Goal: Transaction & Acquisition: Purchase product/service

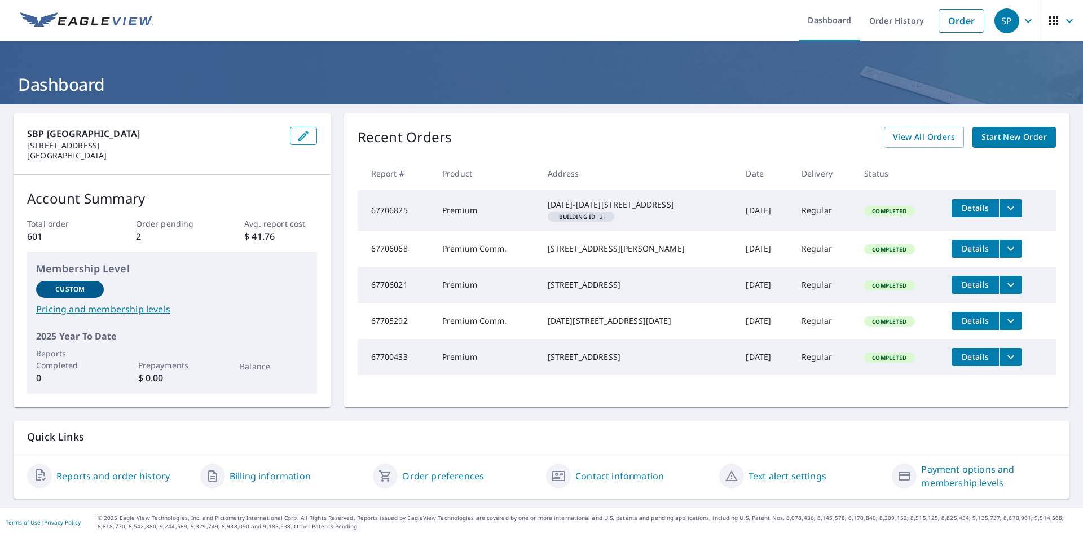
scroll to position [14, 0]
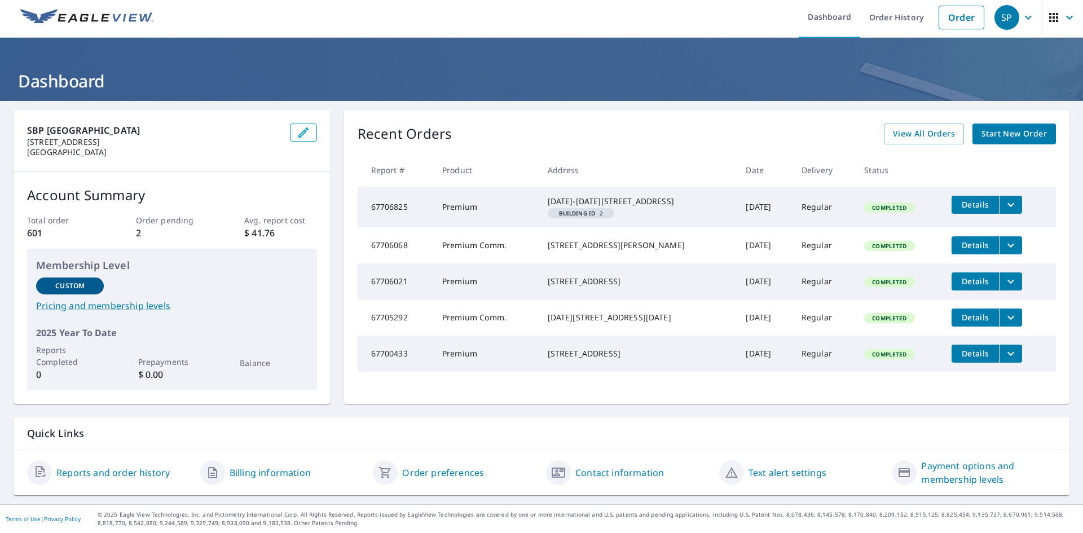
click at [168, 214] on p "Order pending" at bounding box center [172, 220] width 72 height 12
click at [899, 127] on span "View All Orders" at bounding box center [924, 134] width 62 height 14
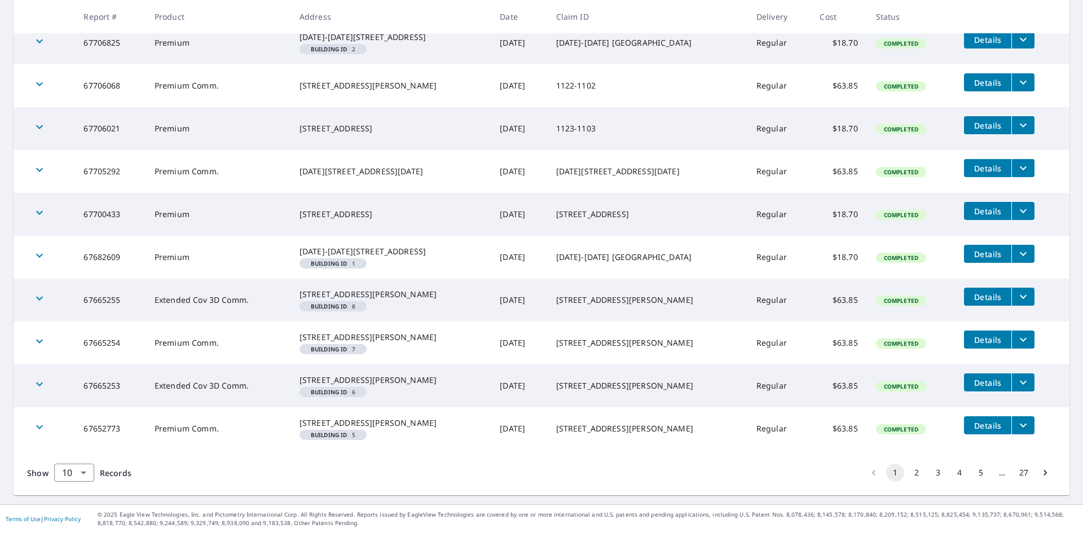
scroll to position [284, 0]
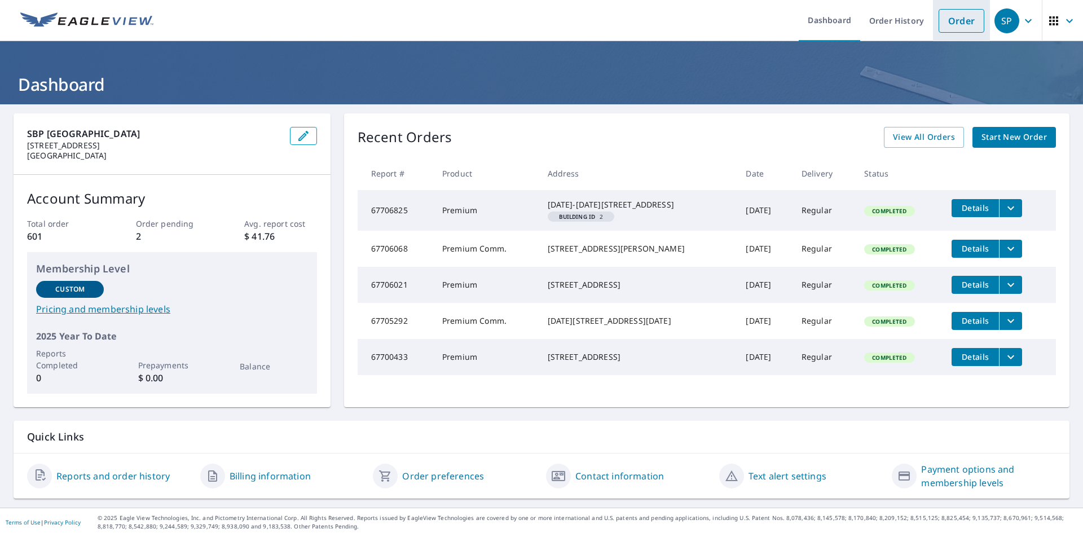
click at [956, 22] on link "Order" at bounding box center [962, 21] width 46 height 24
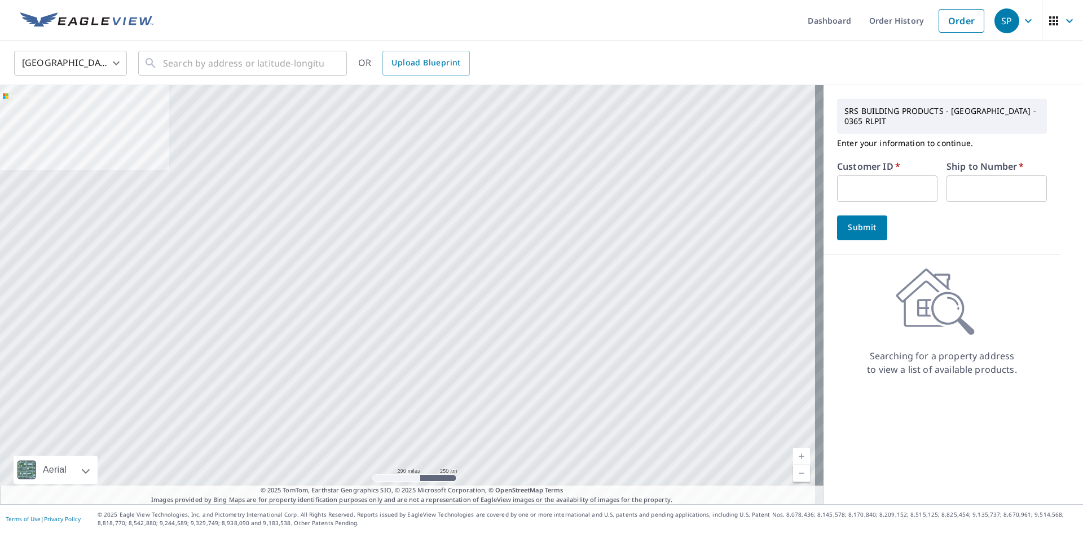
click at [854, 193] on input "text" at bounding box center [887, 188] width 100 height 27
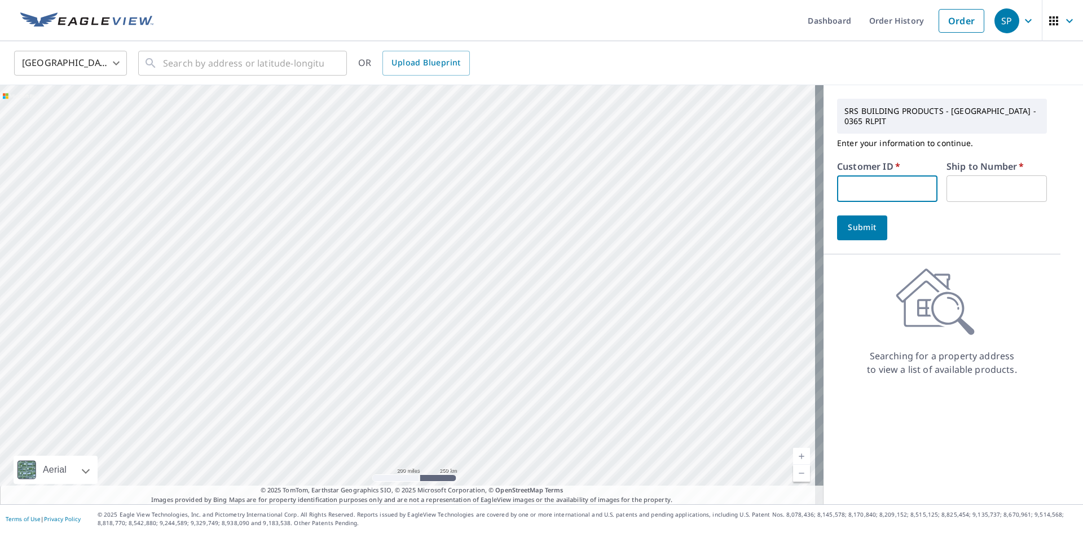
type input "S044844"
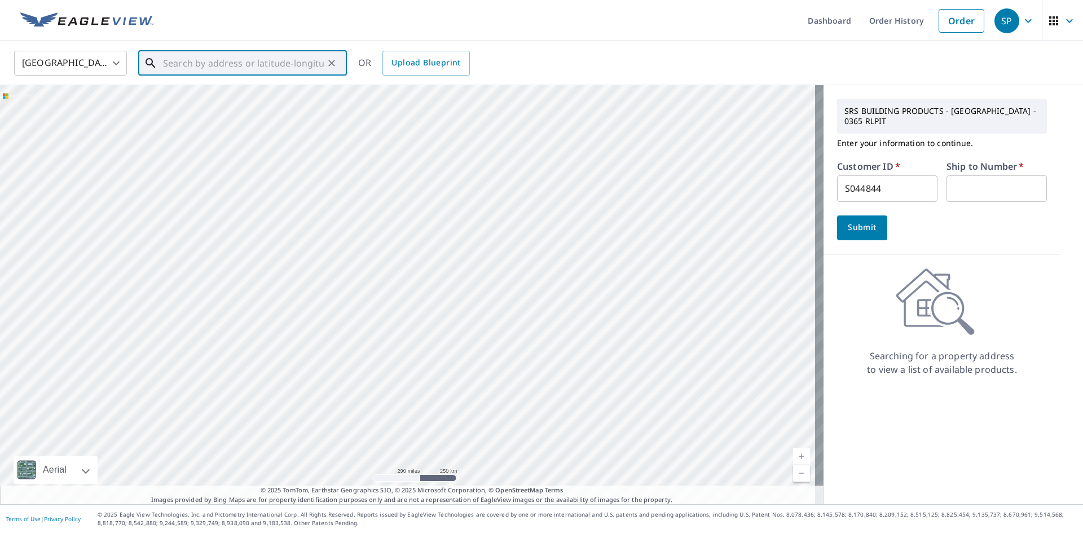
click at [173, 59] on input "text" at bounding box center [243, 63] width 161 height 32
click at [217, 108] on p "Pleasanton, CA 94566" at bounding box center [249, 108] width 177 height 11
type input "664 Windmill Ln Pleasanton, CA 94566"
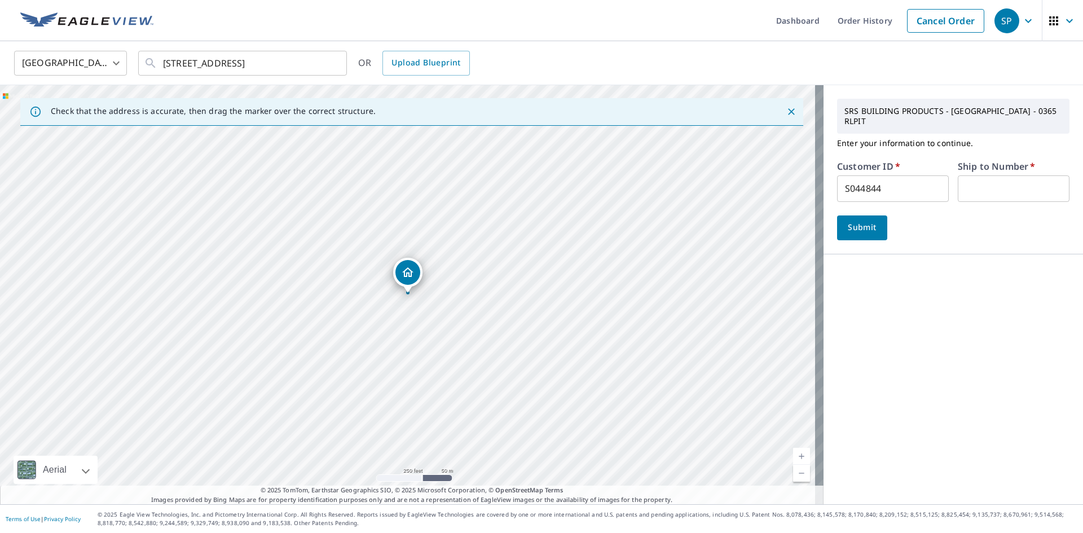
click at [979, 175] on input "text" at bounding box center [1014, 188] width 112 height 27
type input "1"
click at [860, 223] on span "Submit" at bounding box center [862, 228] width 32 height 14
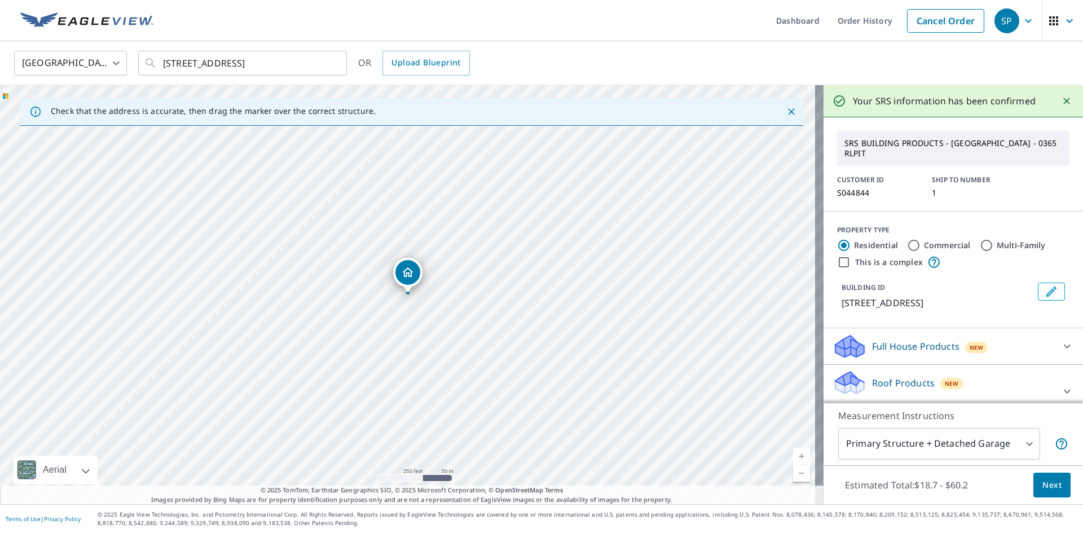
click at [895, 376] on p "Roof Products" at bounding box center [903, 383] width 63 height 14
click at [883, 376] on p "Roof Products" at bounding box center [903, 383] width 63 height 14
click at [1046, 482] on span "Next" at bounding box center [1051, 485] width 19 height 14
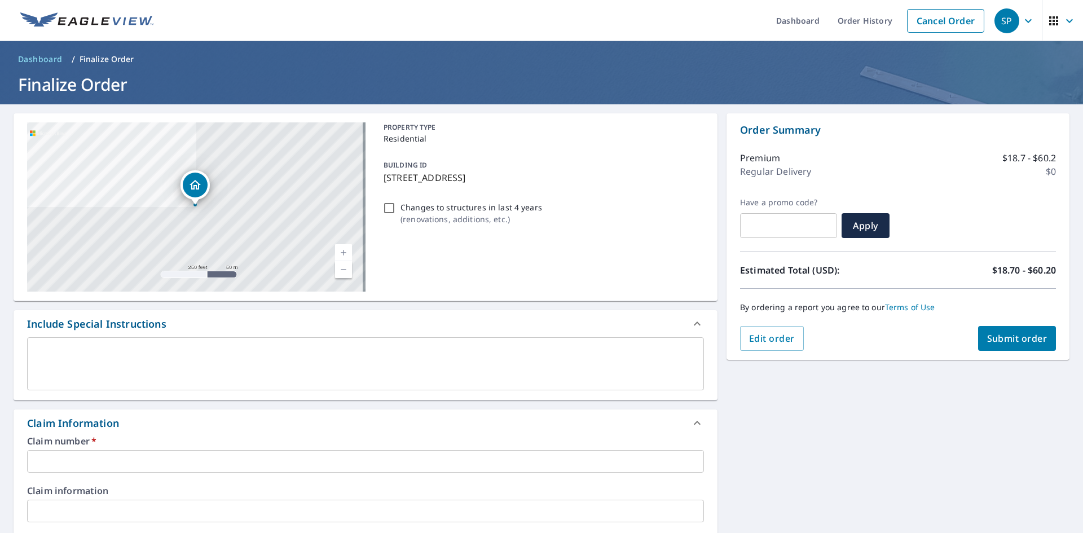
drag, startPoint x: 551, startPoint y: 175, endPoint x: 379, endPoint y: 177, distance: 172.1
click at [379, 177] on div "BUILDING ID 664 Windmill Ln, Pleasanton, CA, 94566" at bounding box center [541, 171] width 325 height 36
checkbox input "true"
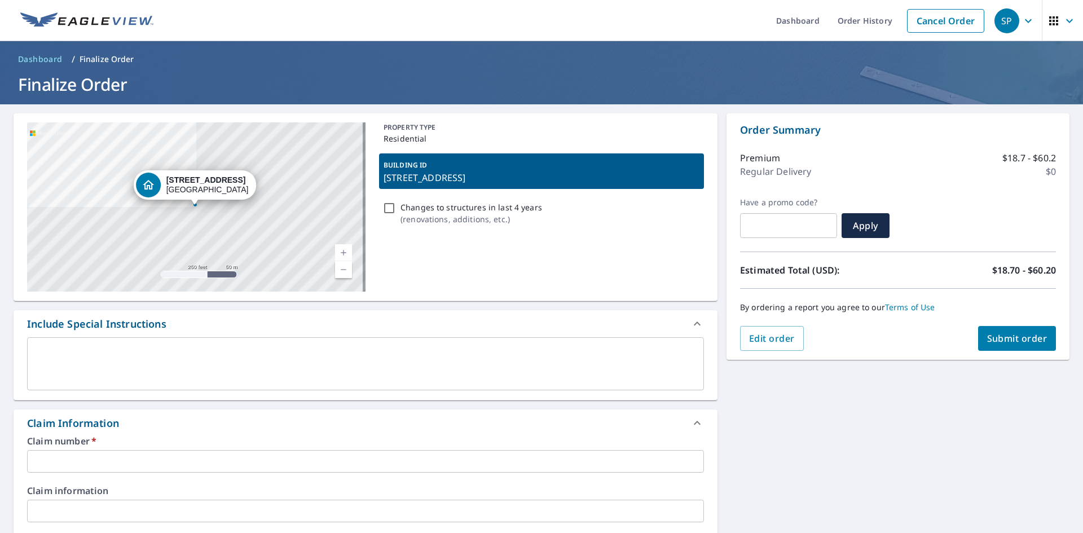
copy p "664 Windmill Ln, Pleasanton, CA, 94566"
click at [168, 460] on input "text" at bounding box center [365, 461] width 677 height 23
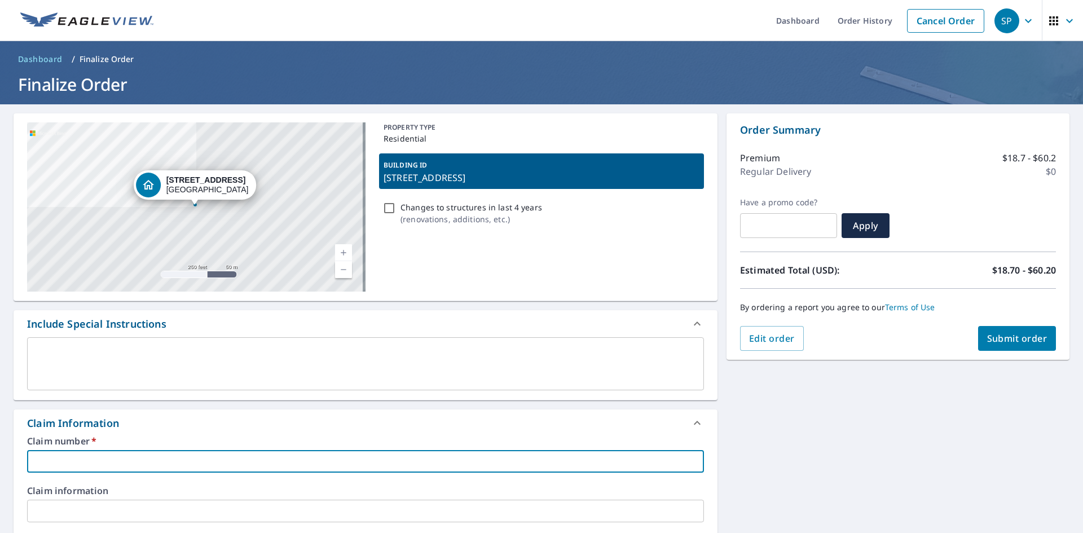
paste input "664 Windmill Ln, Pleasanton, CA, 94566"
type input "664 Windmill Ln, Pleasanton, CA, 94566"
checkbox input "true"
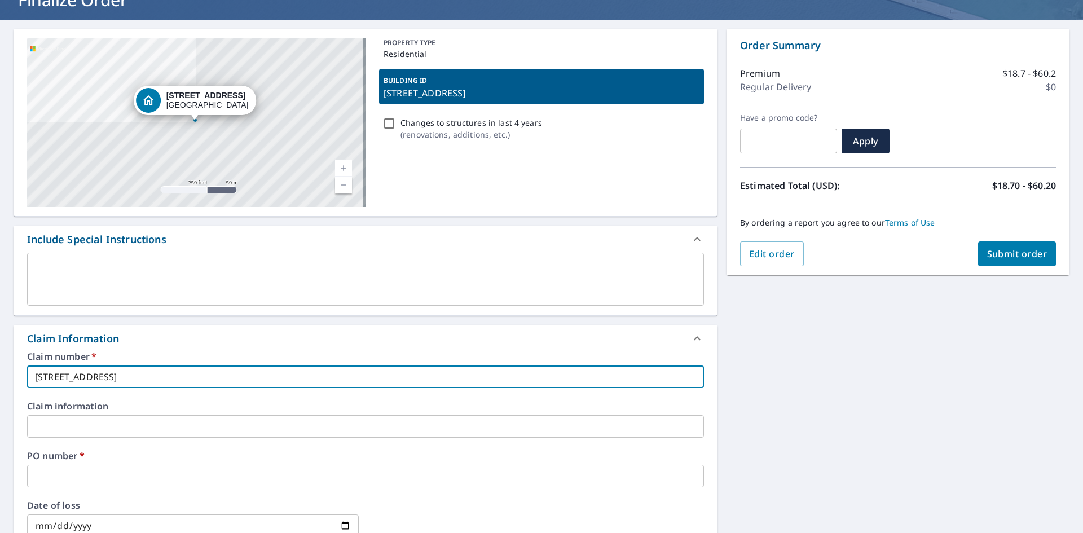
scroll to position [113, 0]
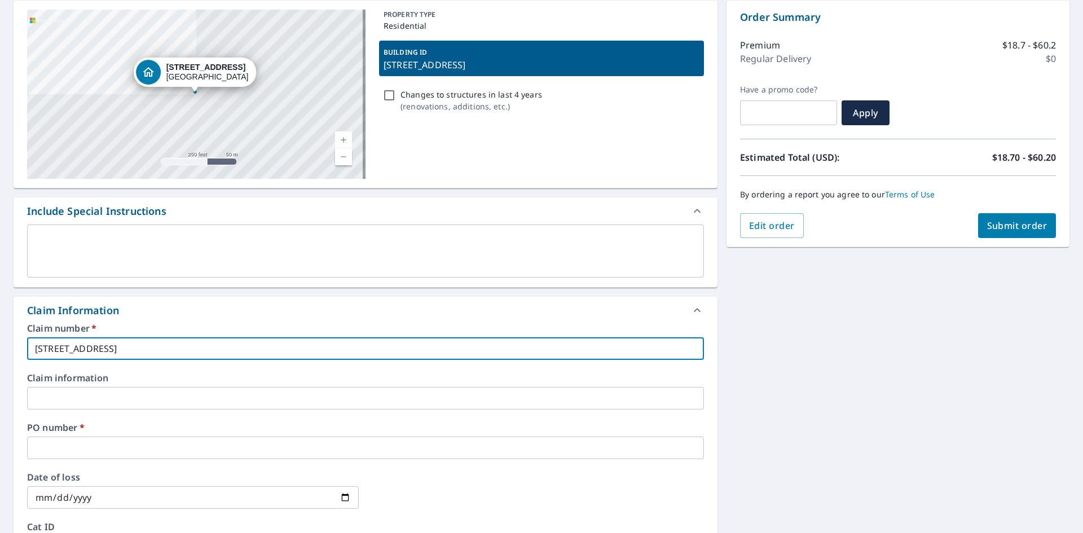
type input "664 Windmill Ln, Pleasanton, CA, 94566"
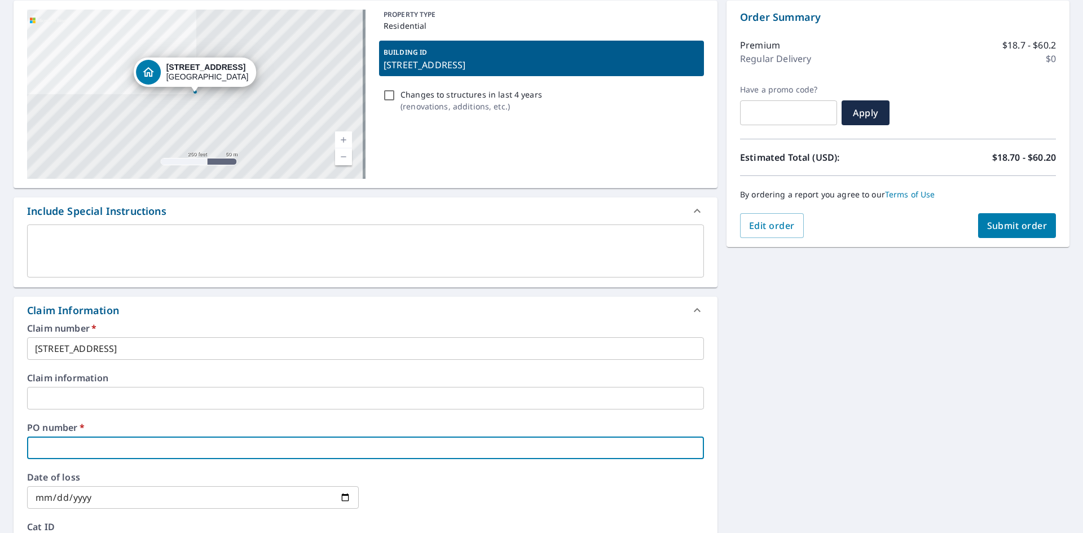
click at [140, 447] on input "text" at bounding box center [365, 448] width 677 height 23
paste input "664 Windmill Ln, Pleasanton, CA, 94566"
type input "664 Windmill Ln, Pleasanton, CA, 94566"
checkbox input "true"
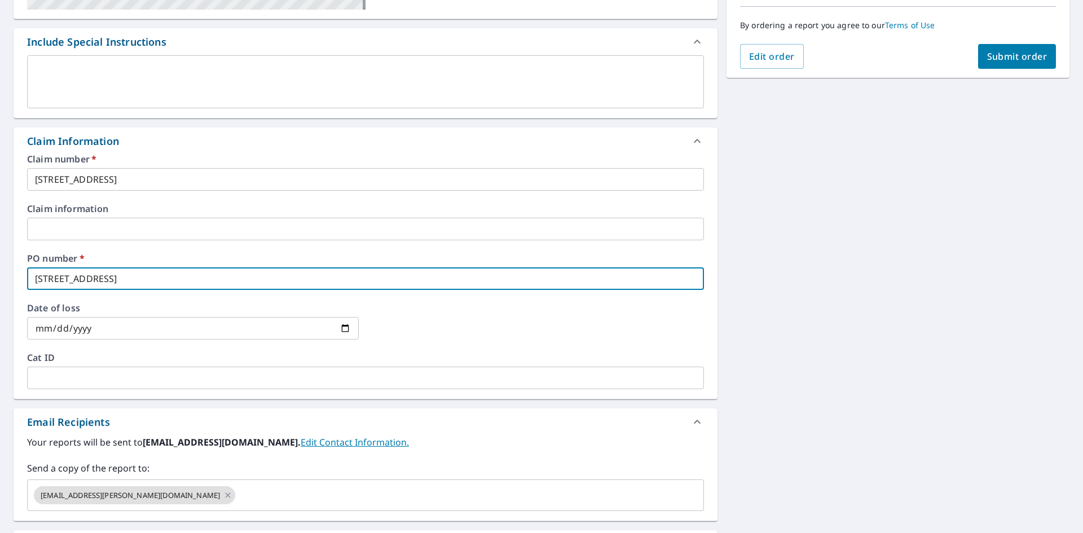
scroll to position [338, 0]
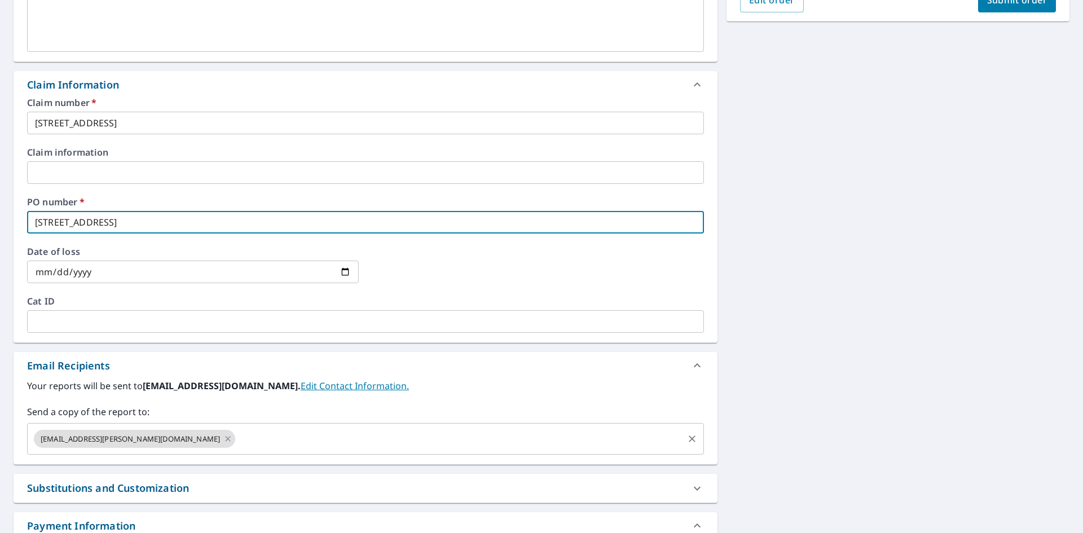
type input "664 Windmill Ln, Pleasanton, CA, 94566"
click at [241, 442] on input "text" at bounding box center [459, 438] width 445 height 21
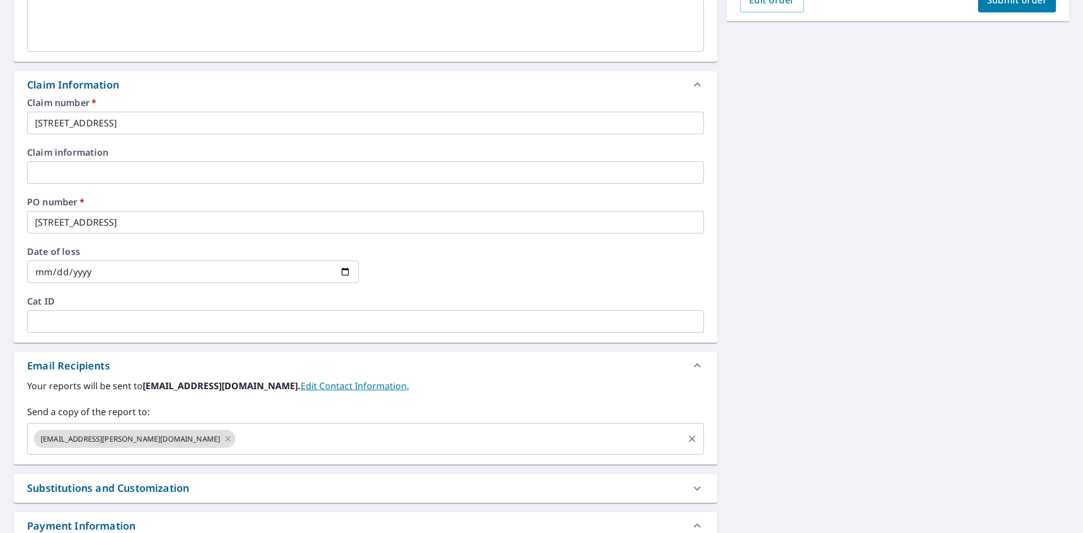
click at [237, 438] on input "text" at bounding box center [459, 438] width 445 height 21
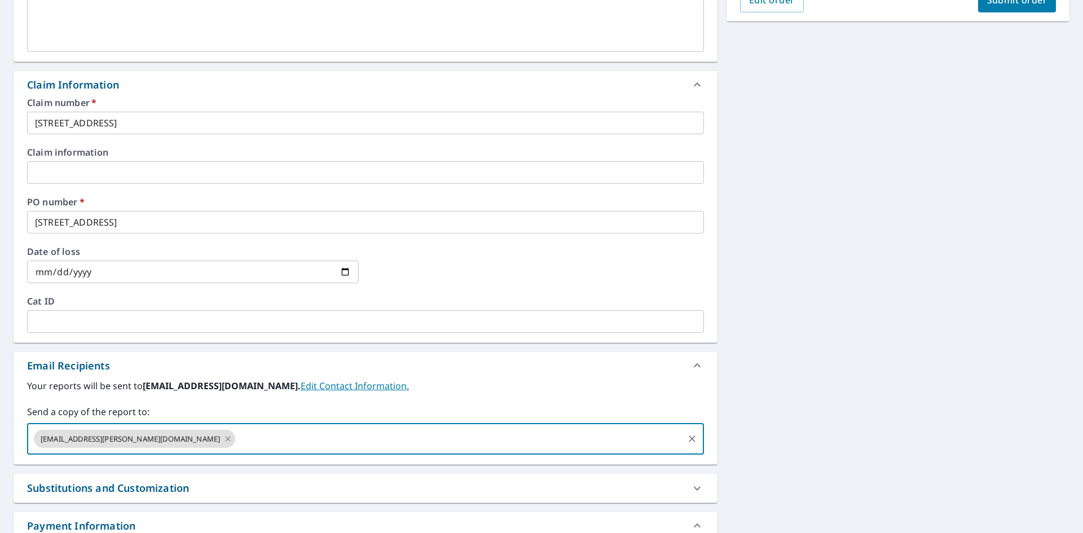
paste input "klarrick@awtroofing.com"
type input "klarrick@awtroofing.com"
checkbox input "true"
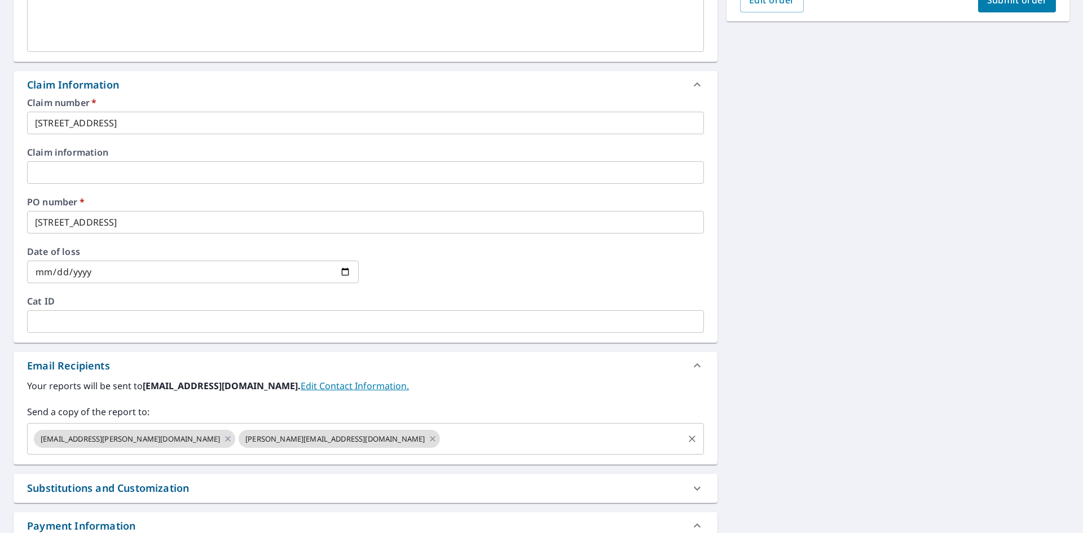
click at [442, 443] on input "text" at bounding box center [562, 438] width 240 height 21
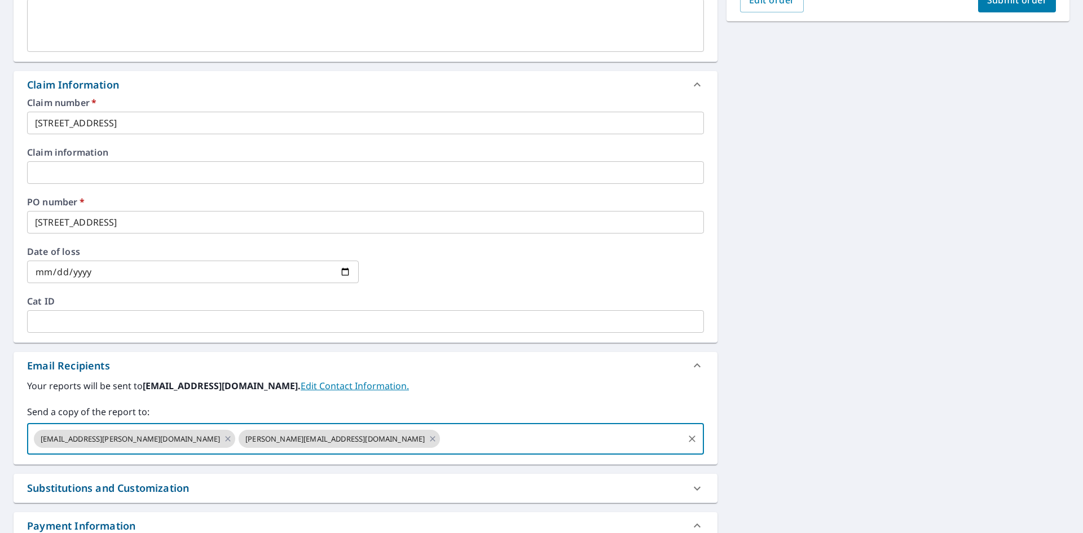
paste input "Kelly.Tatem@srsbuildingproducts.com"
type input "Kelly.Tatem@srsbuildingproducts.com"
checkbox input "true"
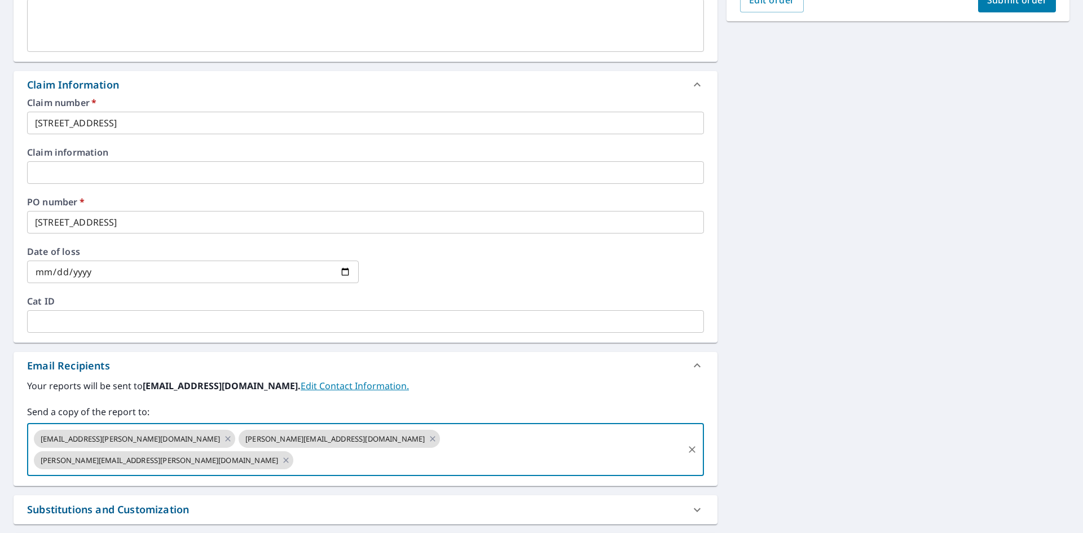
click at [461, 450] on input "text" at bounding box center [488, 460] width 387 height 21
paste input "David.Cox@srsbuildingproducts.com"
type input "David.Cox@srsbuildingproducts.com"
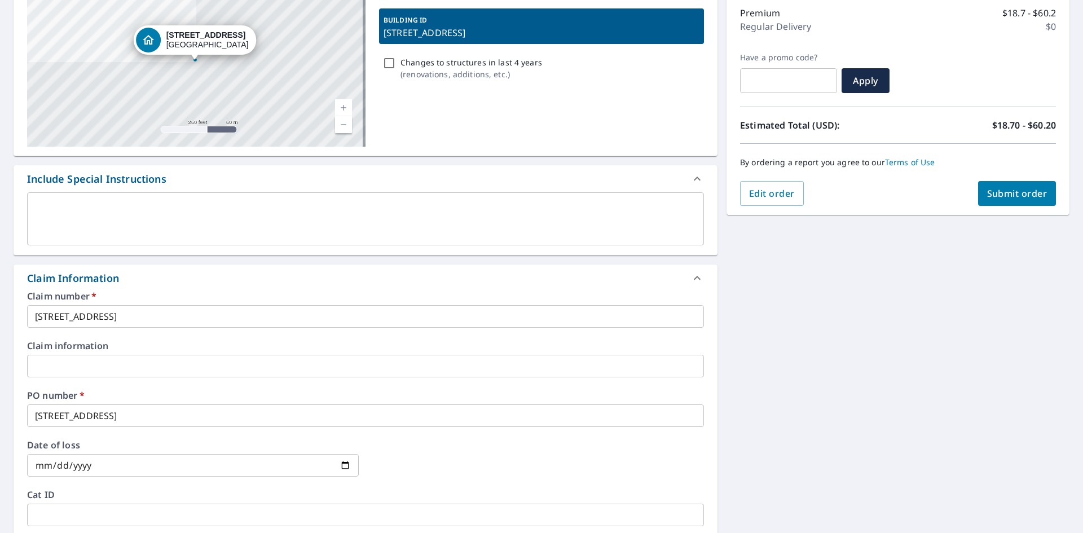
scroll to position [113, 0]
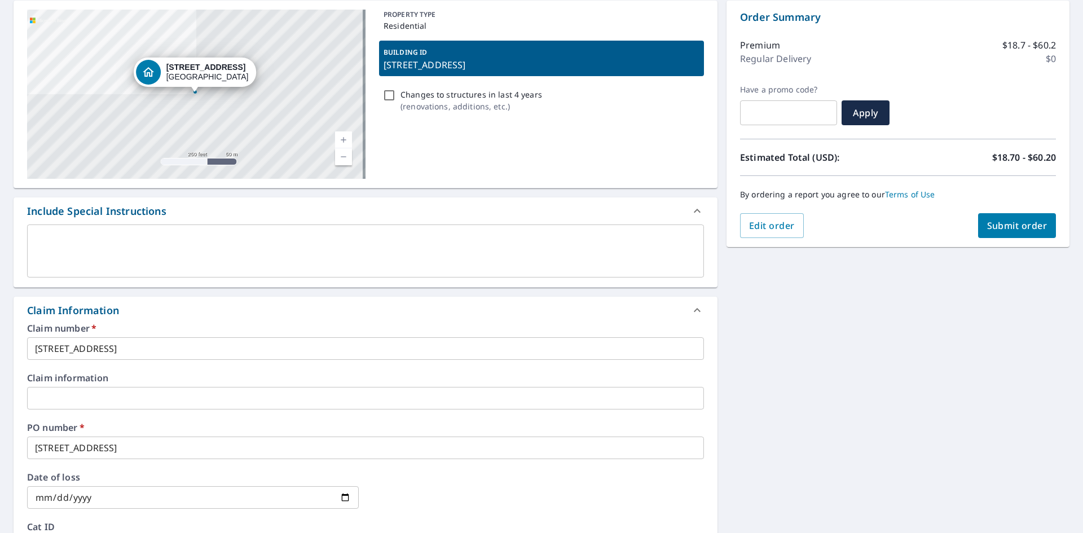
click at [1000, 230] on span "Submit order" at bounding box center [1017, 225] width 60 height 12
checkbox input "true"
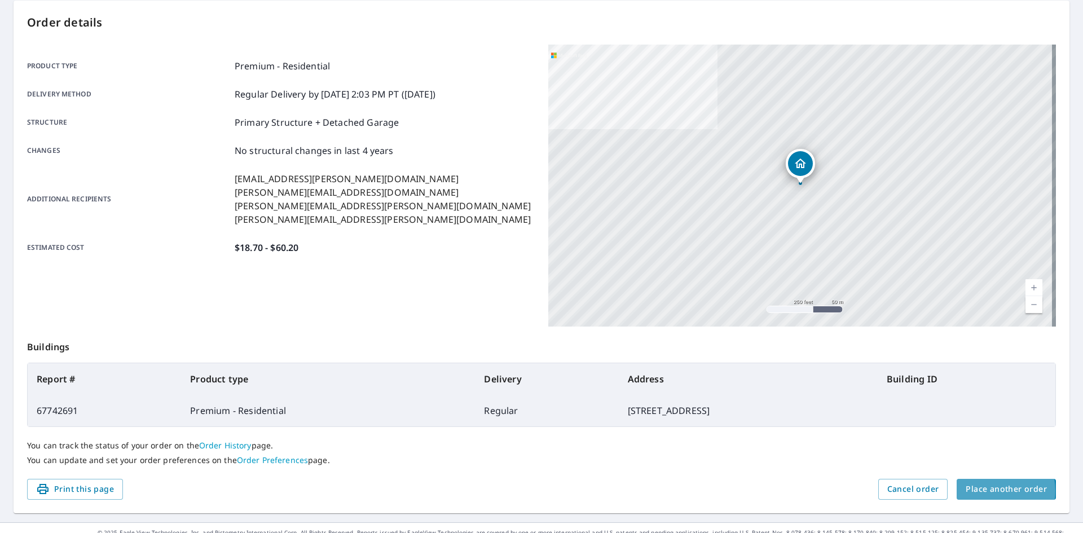
click at [978, 491] on span "Place another order" at bounding box center [1006, 489] width 81 height 14
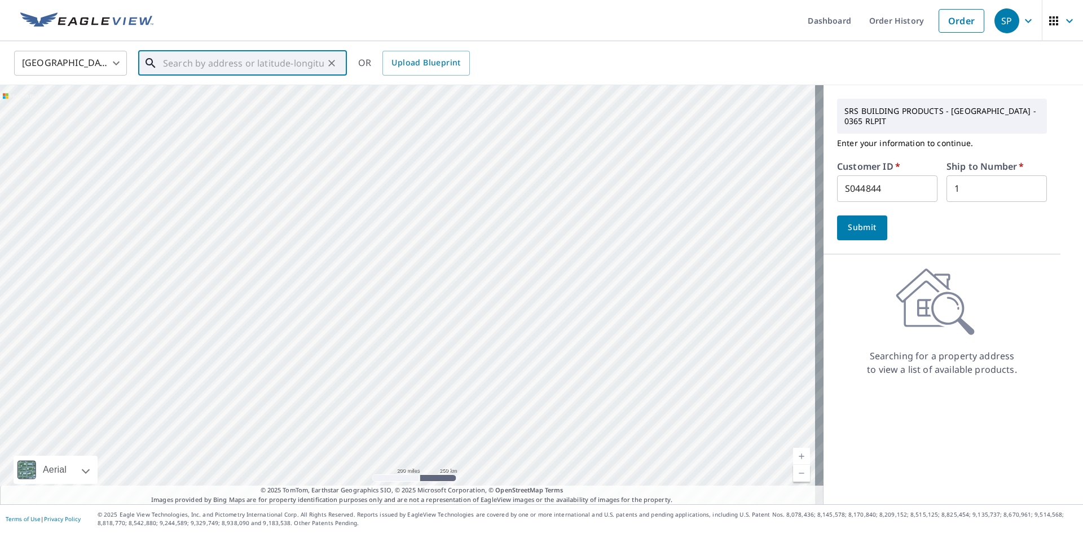
click at [239, 67] on input "text" at bounding box center [243, 63] width 161 height 32
click at [235, 93] on span "4208 Mataro Ct" at bounding box center [249, 96] width 177 height 14
type input "4208 Mataro Ct Napa, CA 94558"
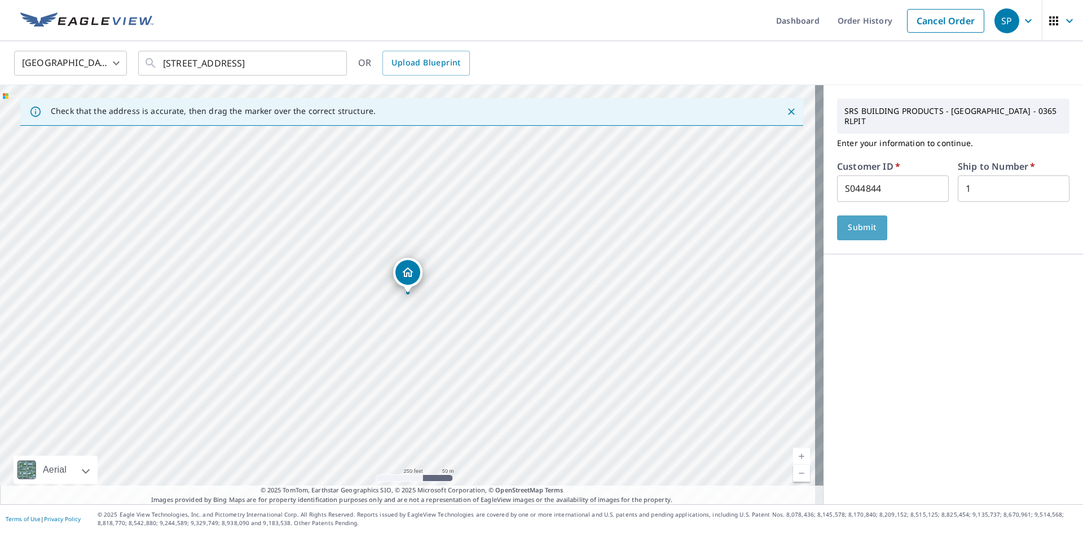
click at [854, 221] on span "Submit" at bounding box center [862, 228] width 32 height 14
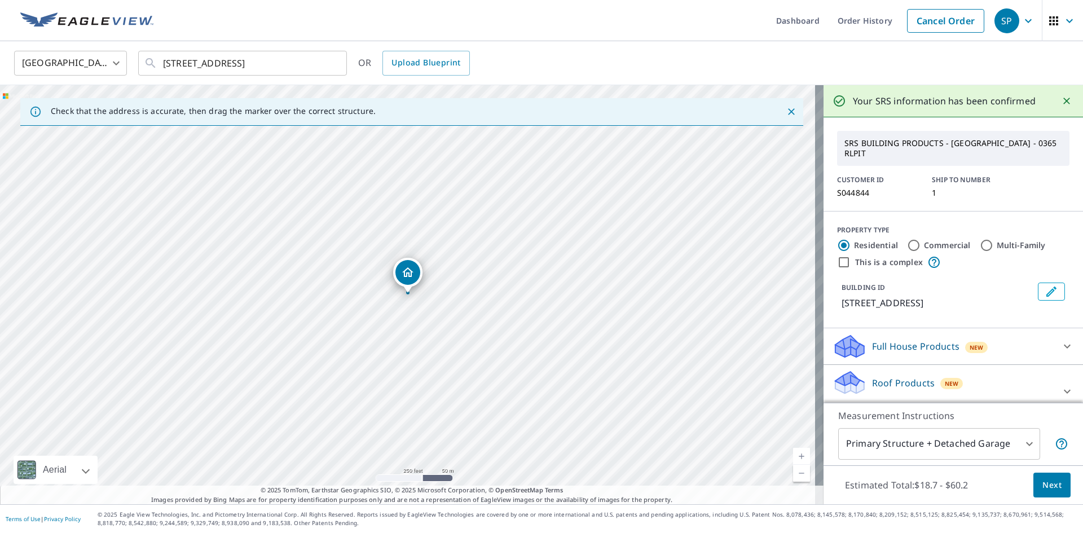
click at [889, 379] on p "Roof Products" at bounding box center [903, 383] width 63 height 14
click at [1050, 484] on span "Next" at bounding box center [1051, 485] width 19 height 14
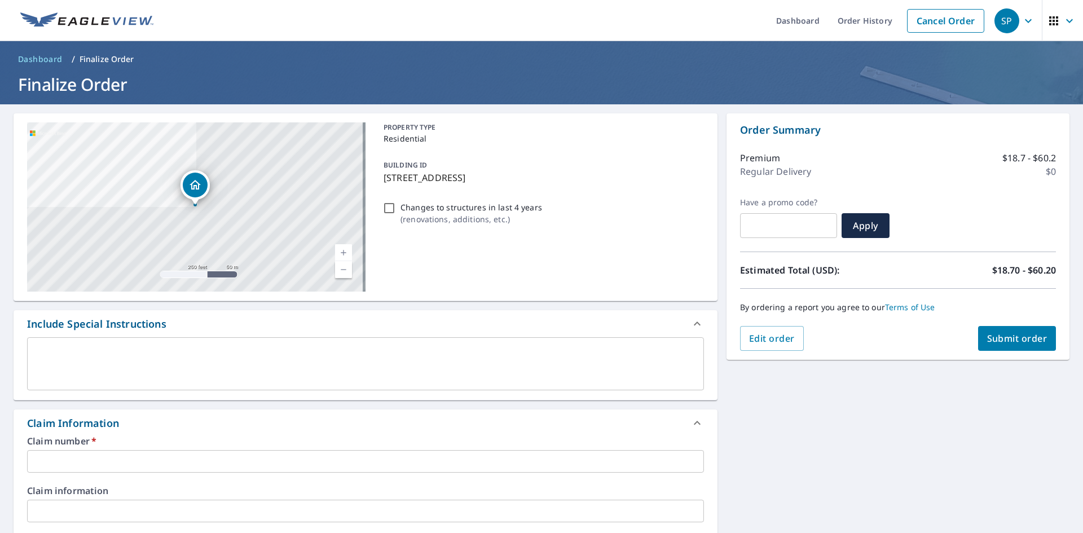
drag, startPoint x: 531, startPoint y: 178, endPoint x: 376, endPoint y: 175, distance: 155.1
click at [379, 175] on div "BUILDING ID 4208 Mataro Ct, Napa, CA, 94558" at bounding box center [541, 171] width 325 height 36
checkbox input "true"
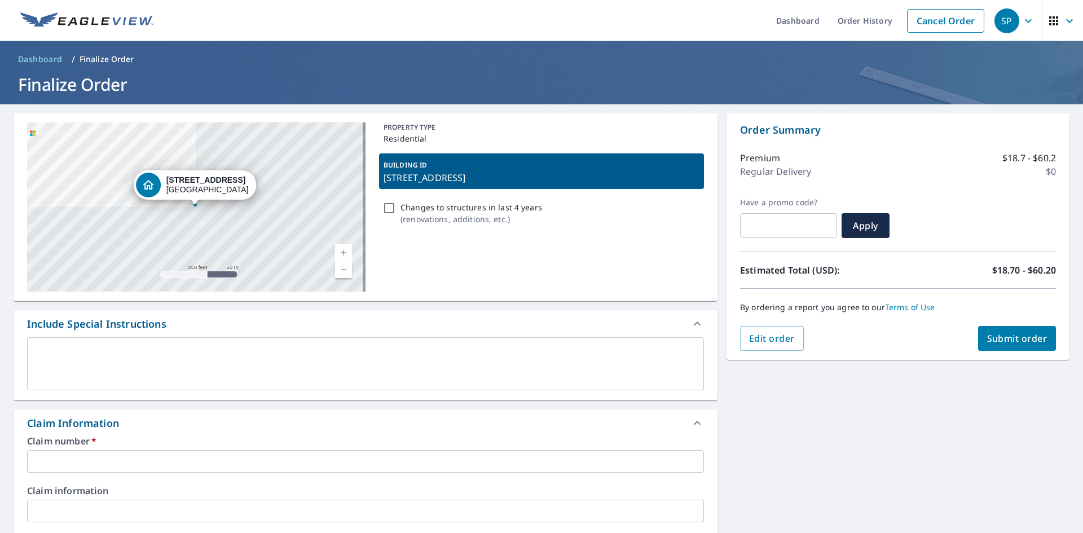
copy p "4208 Mataro Ct, Napa, CA, 94558"
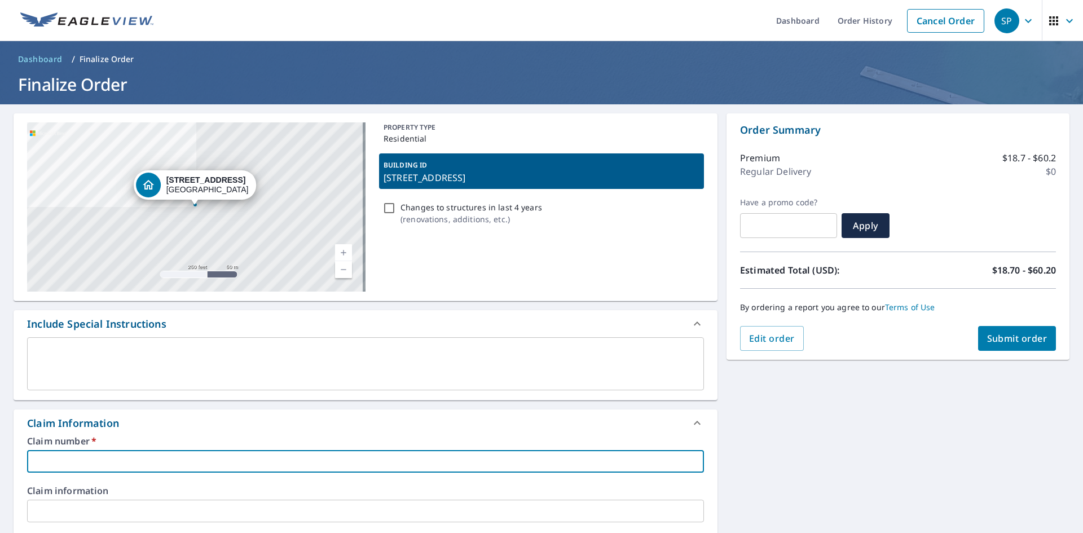
click at [143, 461] on input "text" at bounding box center [365, 461] width 677 height 23
paste input "4208 Mataro Ct, Napa, CA, 94558"
type input "4208 Mataro Ct, Napa, CA, 94558"
checkbox input "true"
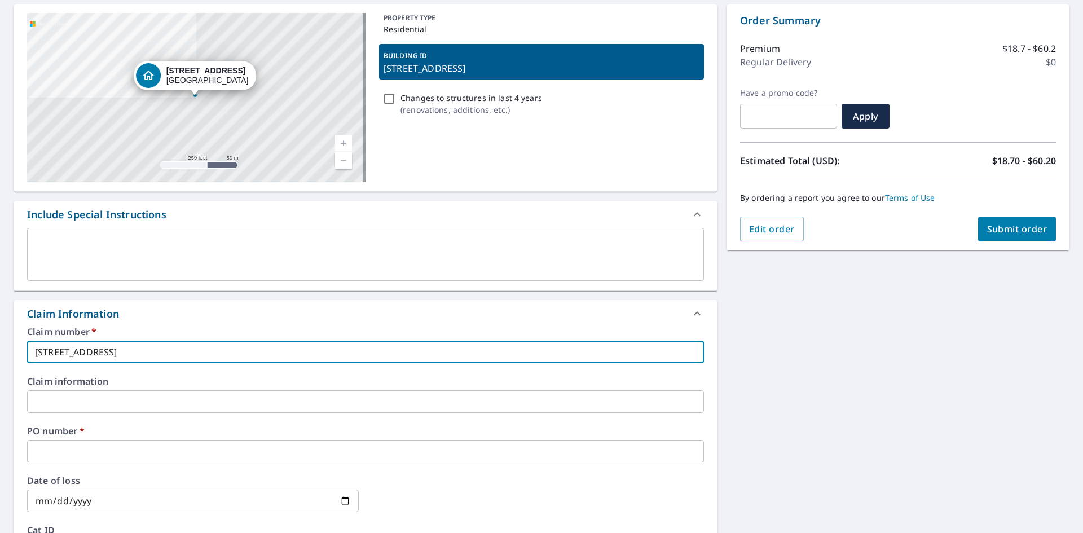
scroll to position [113, 0]
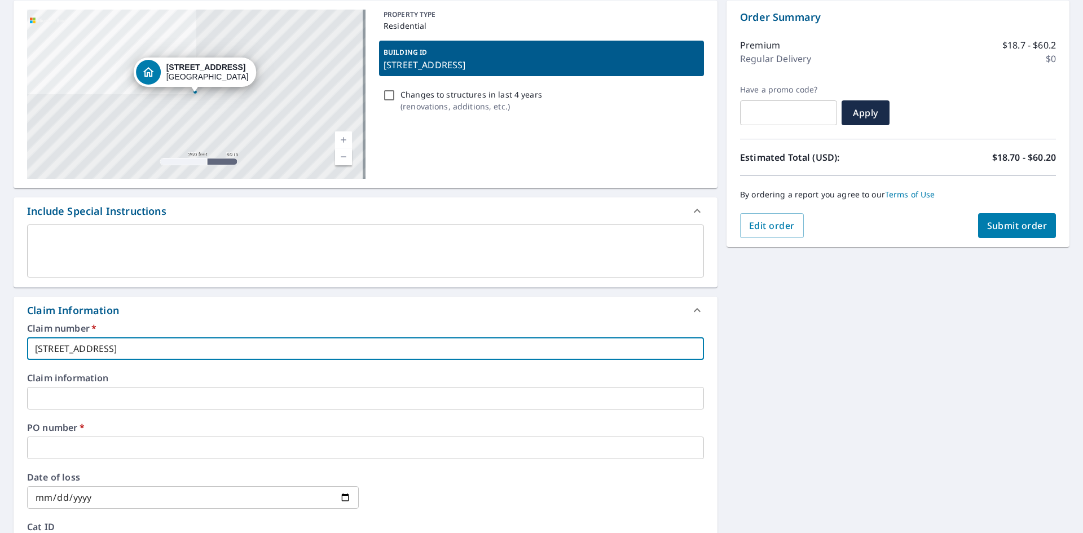
type input "4208 Mataro Ct, Napa, CA, 94558"
click at [147, 447] on input "text" at bounding box center [365, 448] width 677 height 23
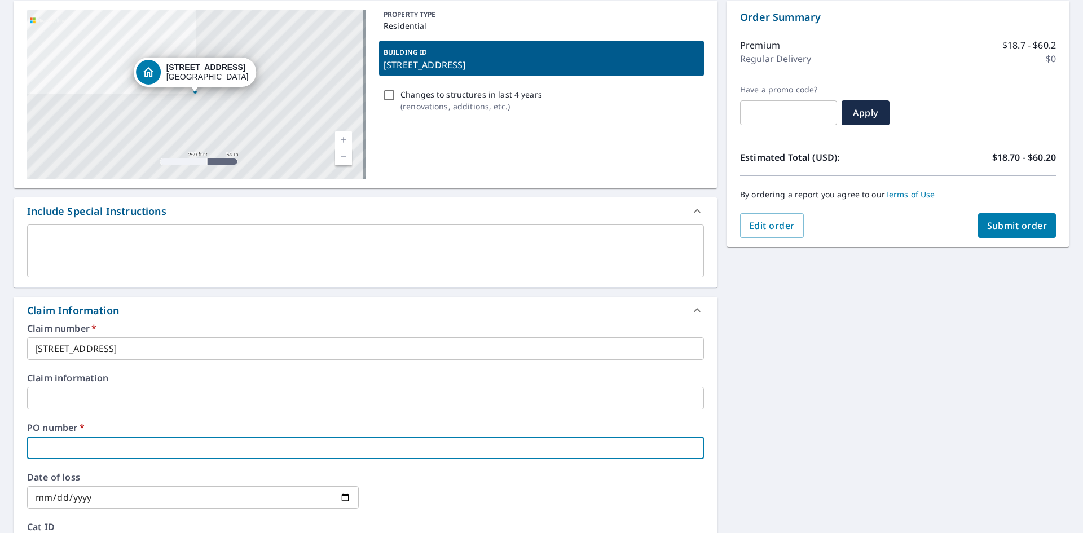
paste input "4208 Mataro Ct, Napa, CA, 94558"
type input "4208 Mataro Ct, Napa, CA, 94558"
checkbox input "true"
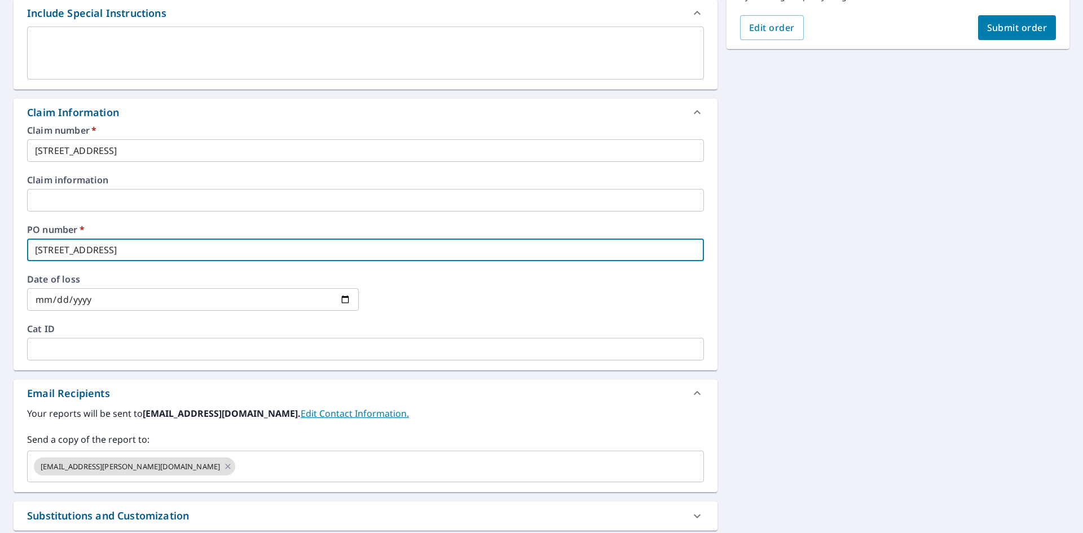
scroll to position [338, 0]
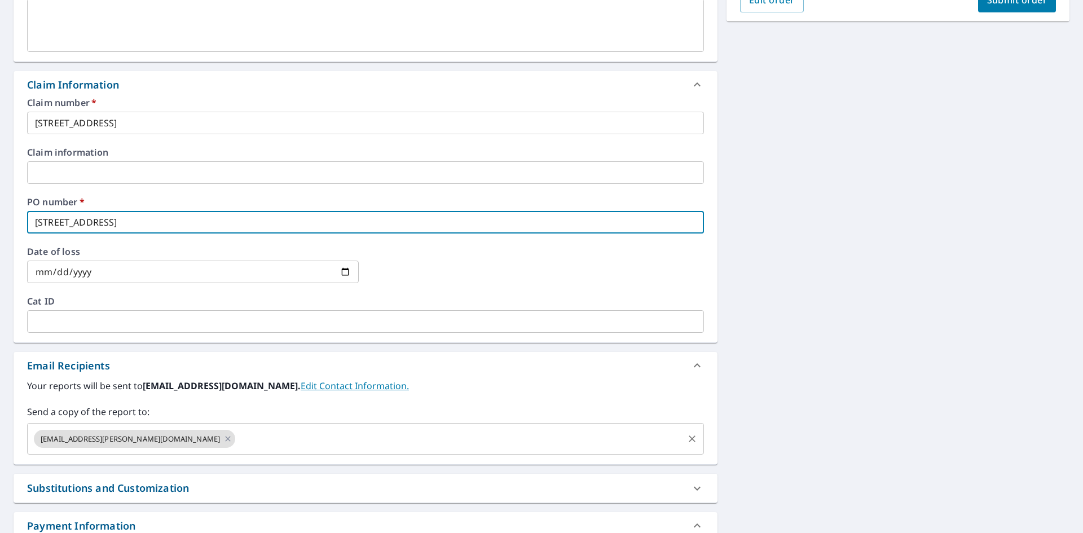
type input "4208 Mataro Ct, Napa, CA, 94558"
click at [287, 432] on input "text" at bounding box center [459, 438] width 445 height 21
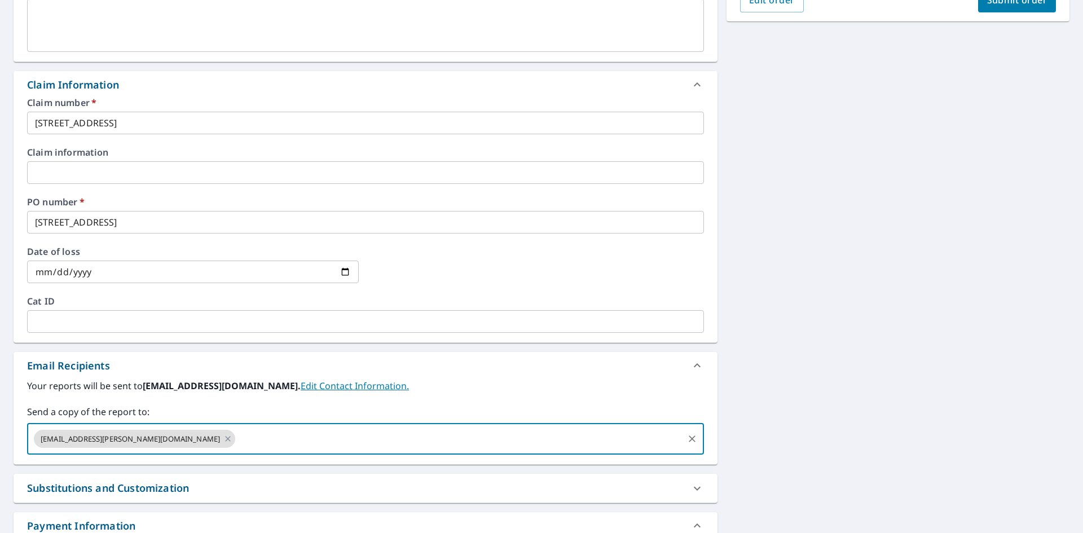
click at [326, 442] on input "text" at bounding box center [459, 438] width 445 height 21
paste input "klarrick@awtroofing.com"
type input "klarrick@awtroofing.com"
checkbox input "true"
click at [442, 435] on input "text" at bounding box center [562, 438] width 240 height 21
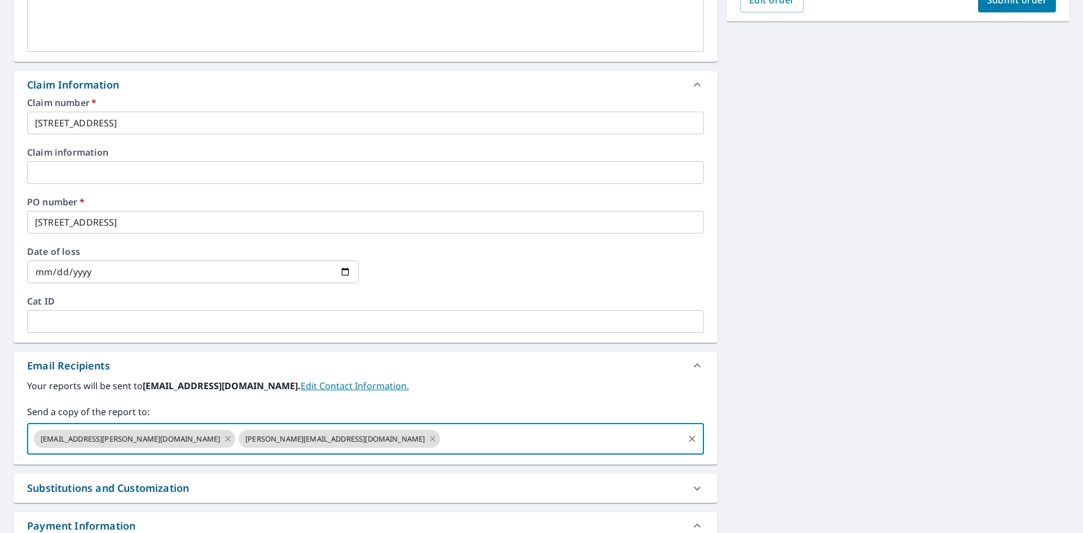
paste input "David.Cox@srsbuildingproducts.com"
type input "David.Cox@srsbuildingproducts.com"
checkbox input "true"
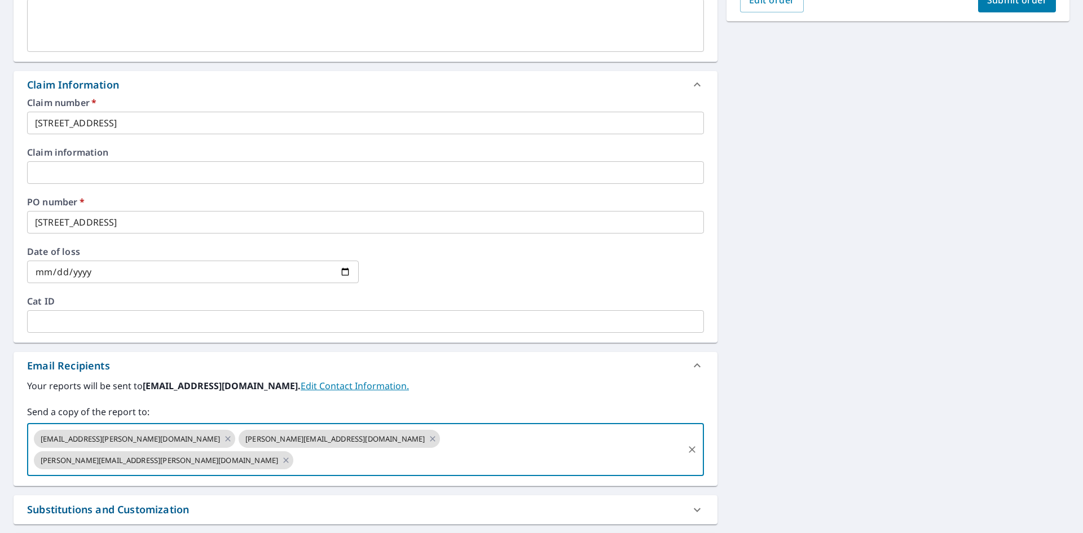
click at [458, 450] on input "text" at bounding box center [488, 460] width 387 height 21
paste input "Kelly.Tatem@srsbuildingproducts.com"
type input "Kelly.Tatem@srsbuildingproducts.com"
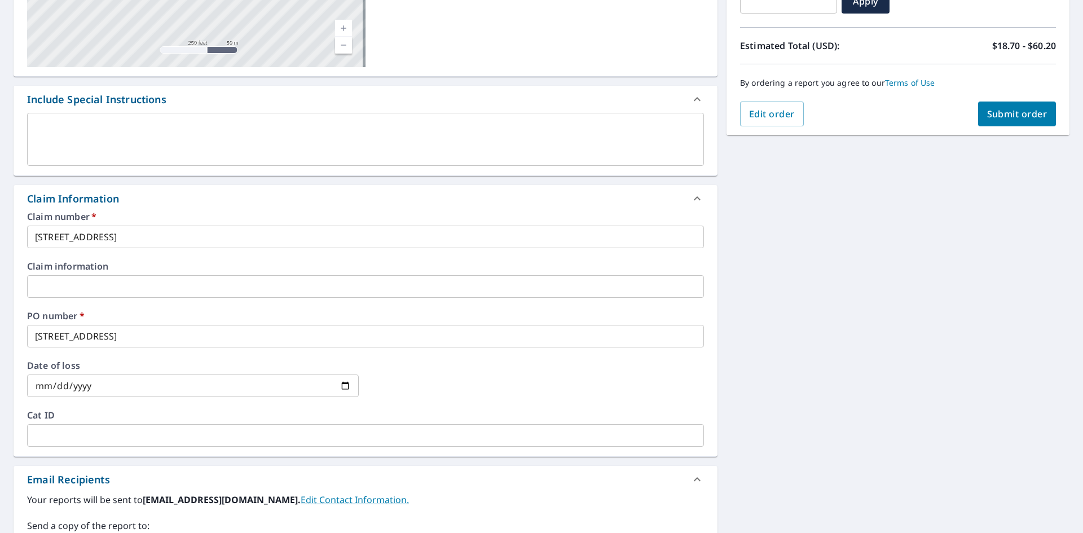
scroll to position [169, 0]
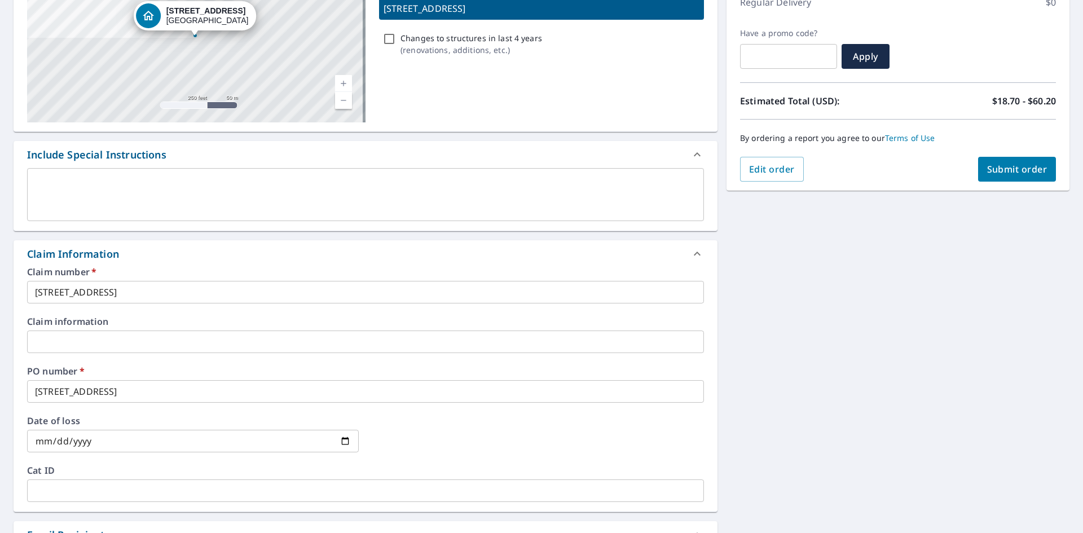
click at [1000, 169] on span "Submit order" at bounding box center [1017, 169] width 60 height 12
checkbox input "true"
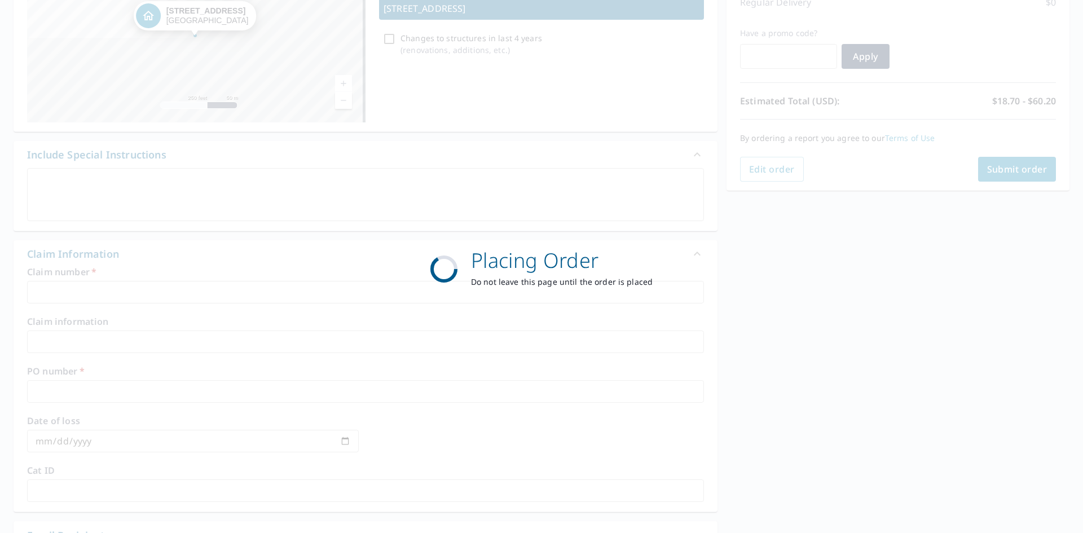
scroll to position [131, 0]
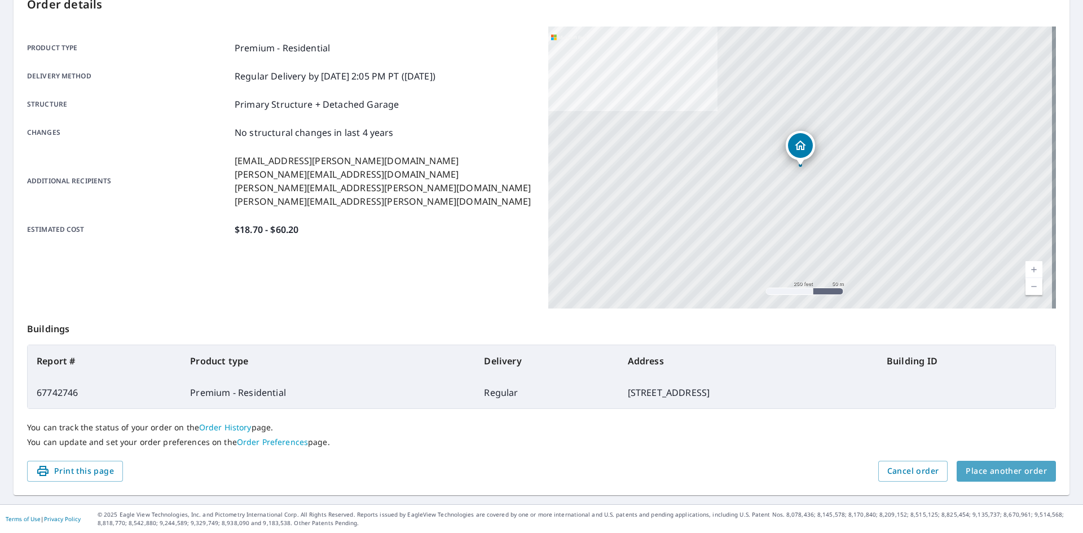
click at [1009, 473] on span "Place another order" at bounding box center [1006, 471] width 81 height 14
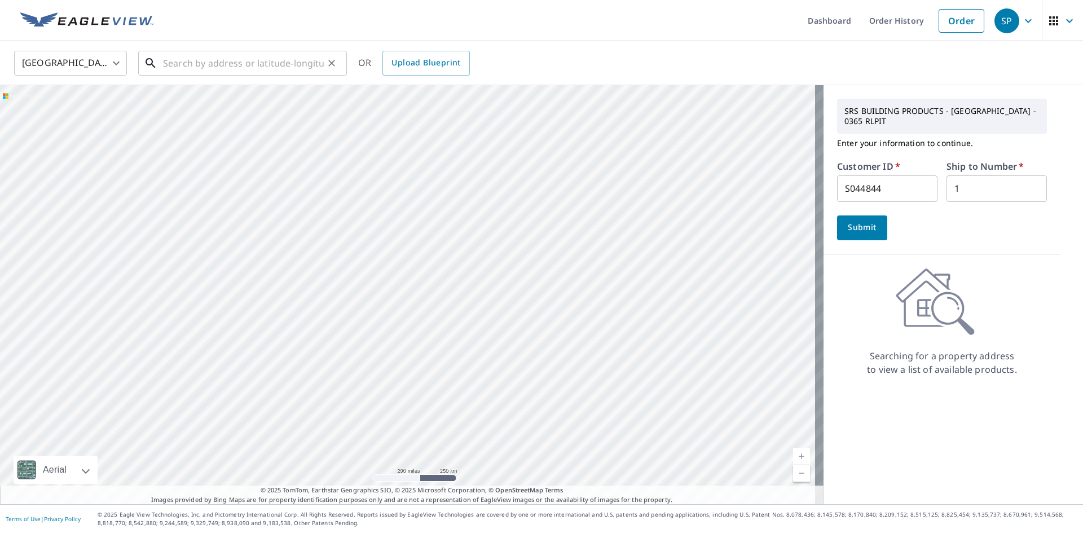
click at [204, 59] on input "text" at bounding box center [243, 63] width 161 height 32
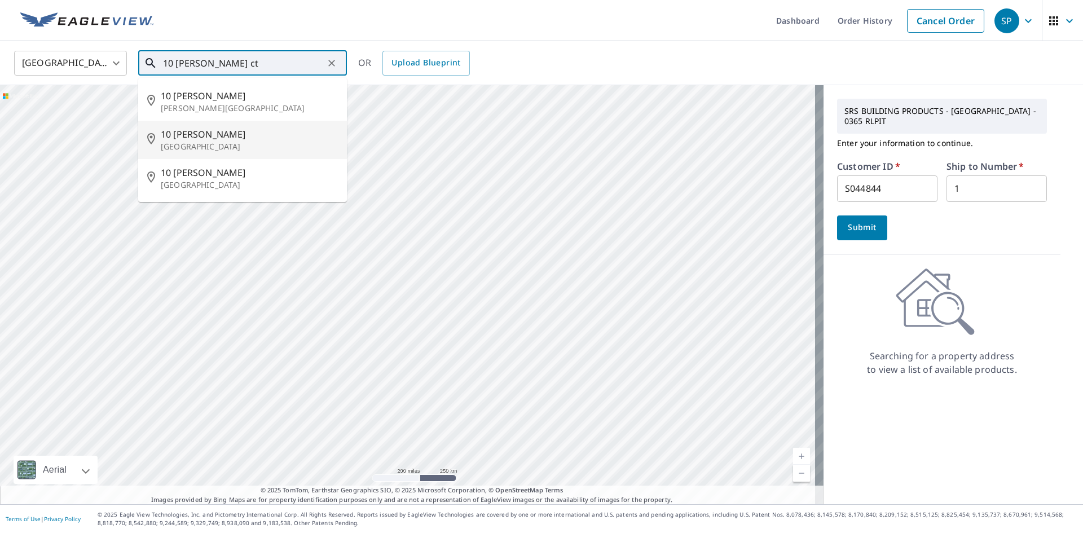
click at [212, 142] on p "Walnut Creek, CA 94597" at bounding box center [249, 146] width 177 height 11
type input "10 Joann Ct Walnut Creek, CA 94597"
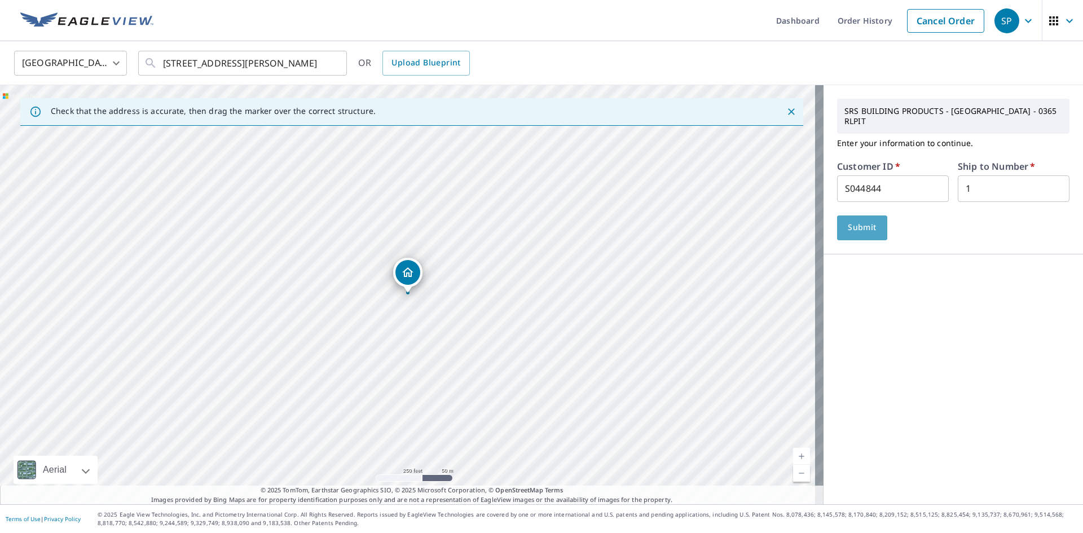
click at [860, 222] on span "Submit" at bounding box center [862, 228] width 32 height 14
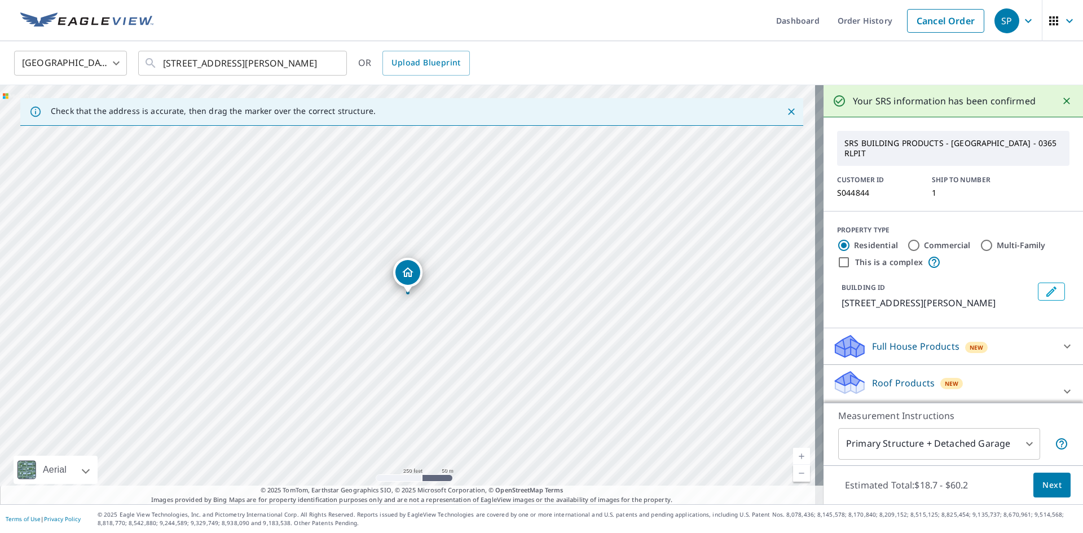
click at [945, 379] on span "New" at bounding box center [952, 383] width 14 height 9
click at [1045, 485] on span "Next" at bounding box center [1051, 485] width 19 height 14
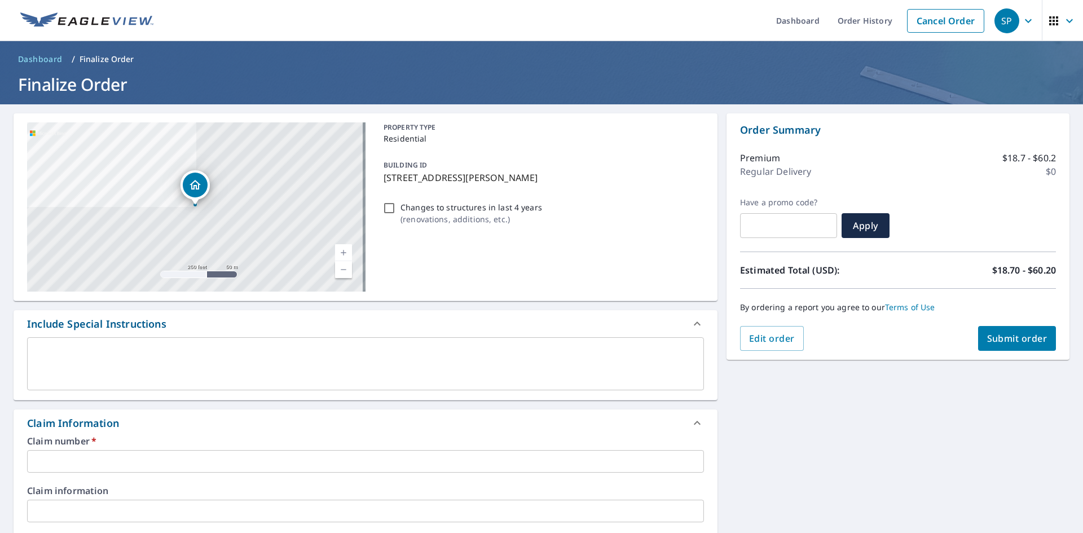
drag, startPoint x: 551, startPoint y: 177, endPoint x: 372, endPoint y: 177, distance: 178.8
click at [372, 177] on div "10 Joann Ct Walnut Creek, CA 94597 Aerial Road A standard road map Aerial A det…" at bounding box center [366, 207] width 704 height 188
checkbox input "true"
copy p "10 Joann Ct, Walnut Creek, CA, 94597"
click at [52, 458] on input "text" at bounding box center [365, 461] width 677 height 23
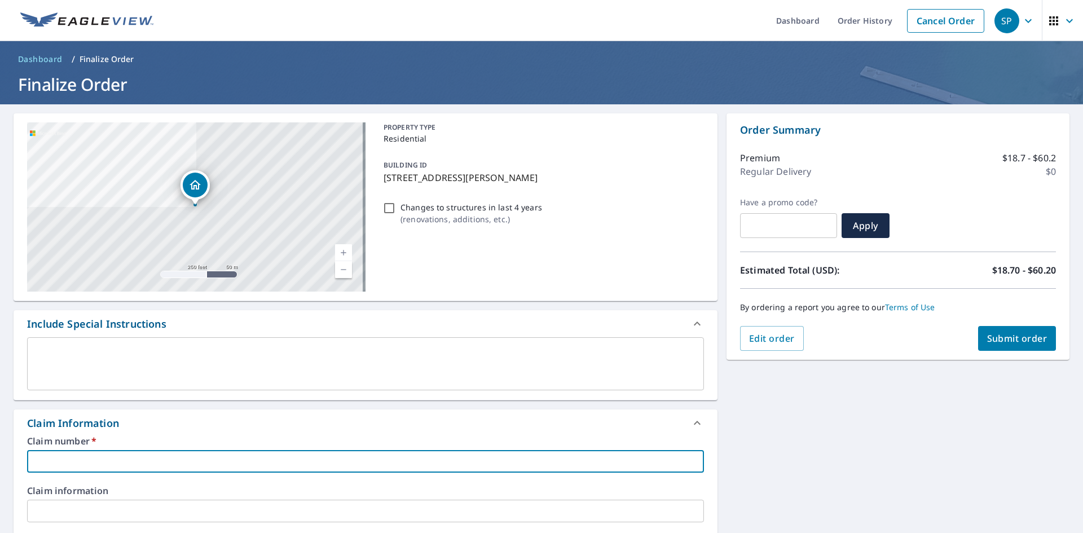
paste input "10 Joann Ct, Walnut Creek, CA, 94597"
type input "10 Joann Ct, Walnut Creek, CA, 94597"
checkbox input "true"
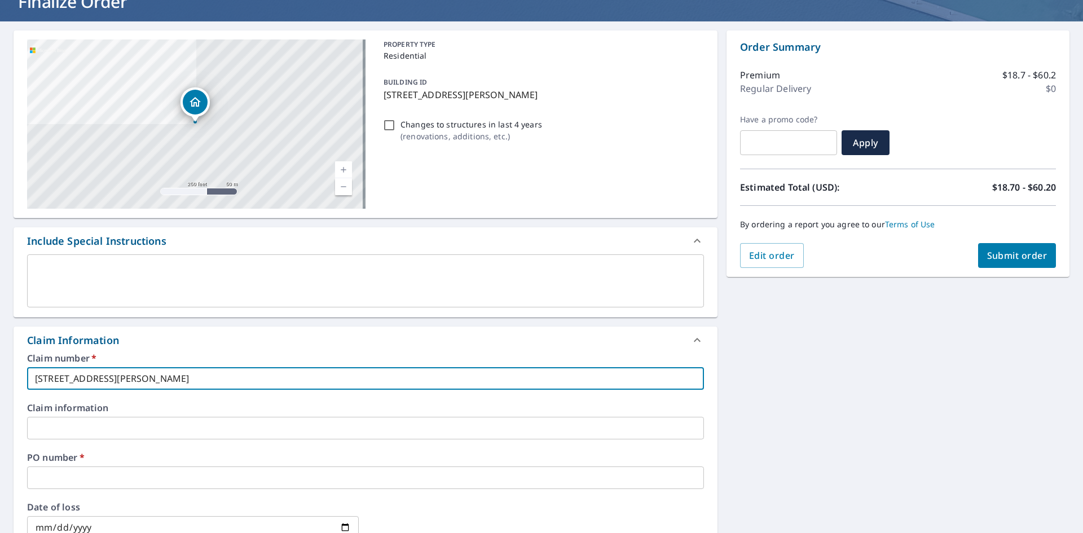
scroll to position [113, 0]
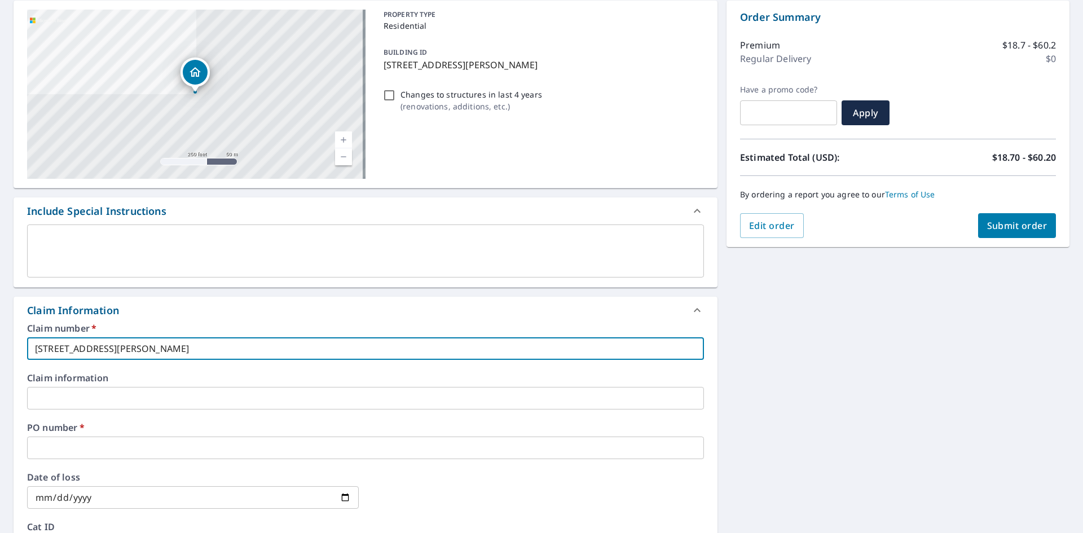
type input "10 Joann Ct, Walnut Creek, CA, 94597"
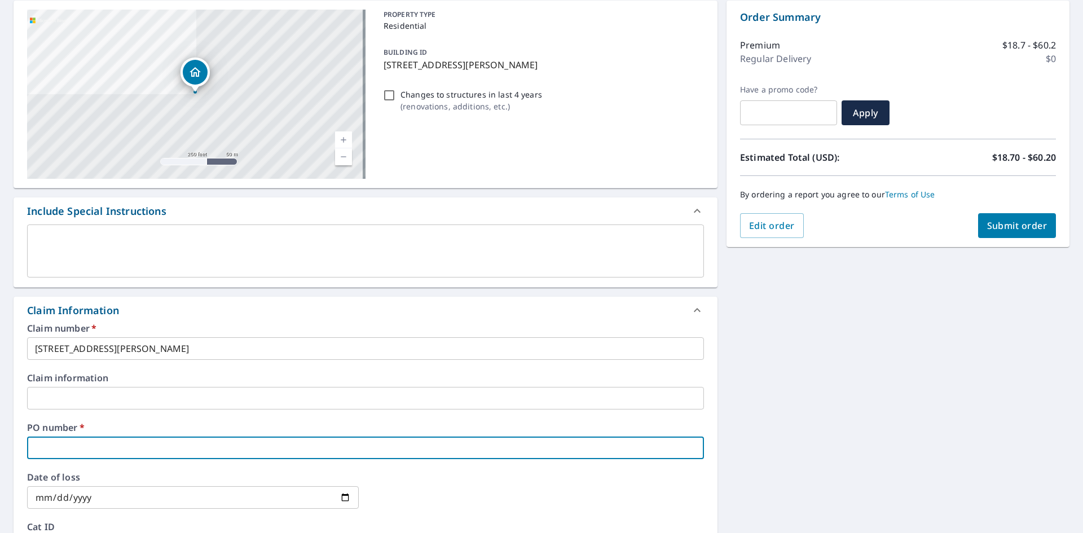
click at [119, 443] on input "text" at bounding box center [365, 448] width 677 height 23
paste input "10 Joann Ct, Walnut Creek, CA, 94597"
type input "10 Joann Ct, Walnut Creek, CA, 94597"
checkbox input "true"
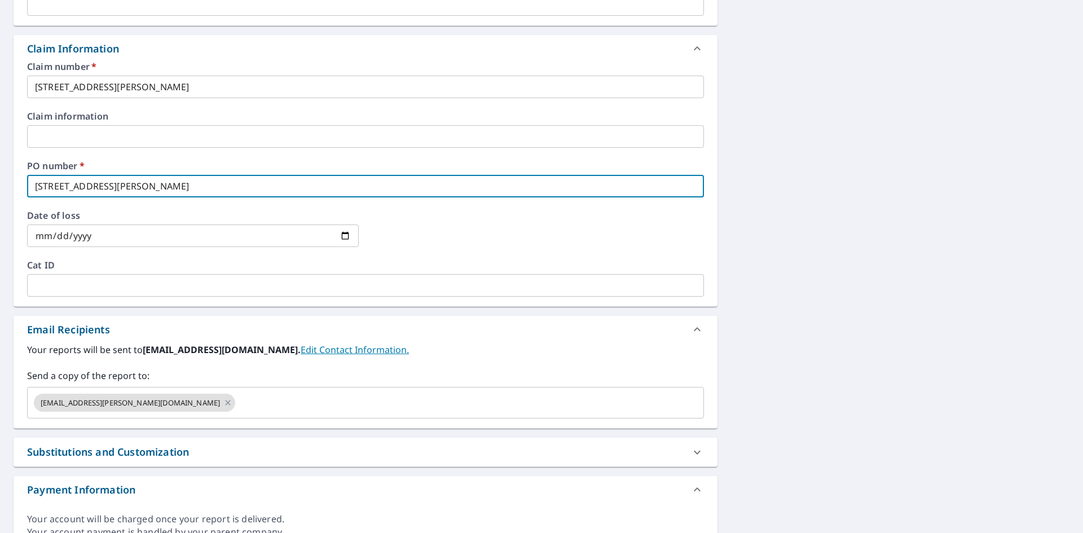
scroll to position [395, 0]
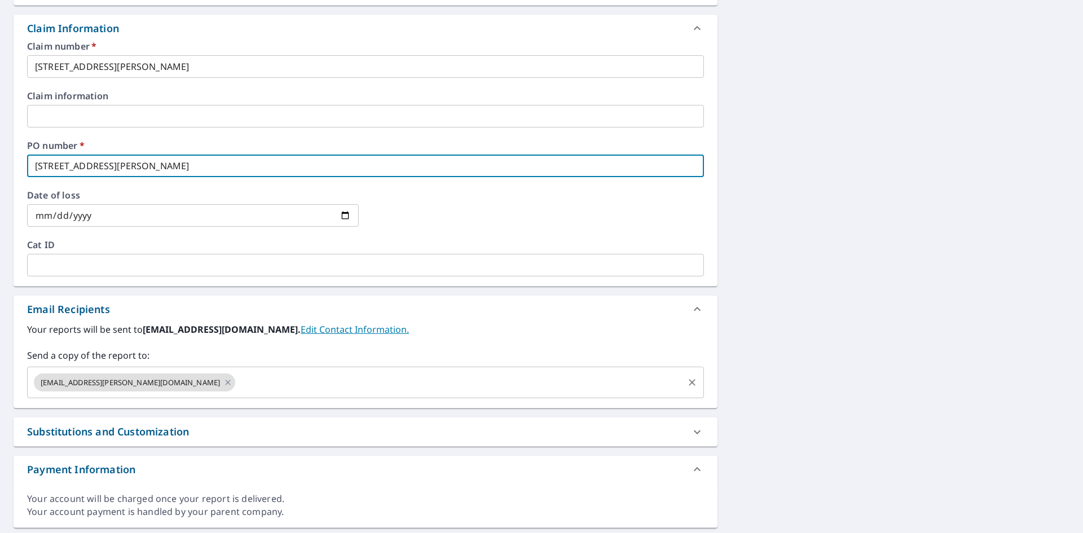
type input "10 Joann Ct, Walnut Creek, CA, 94597"
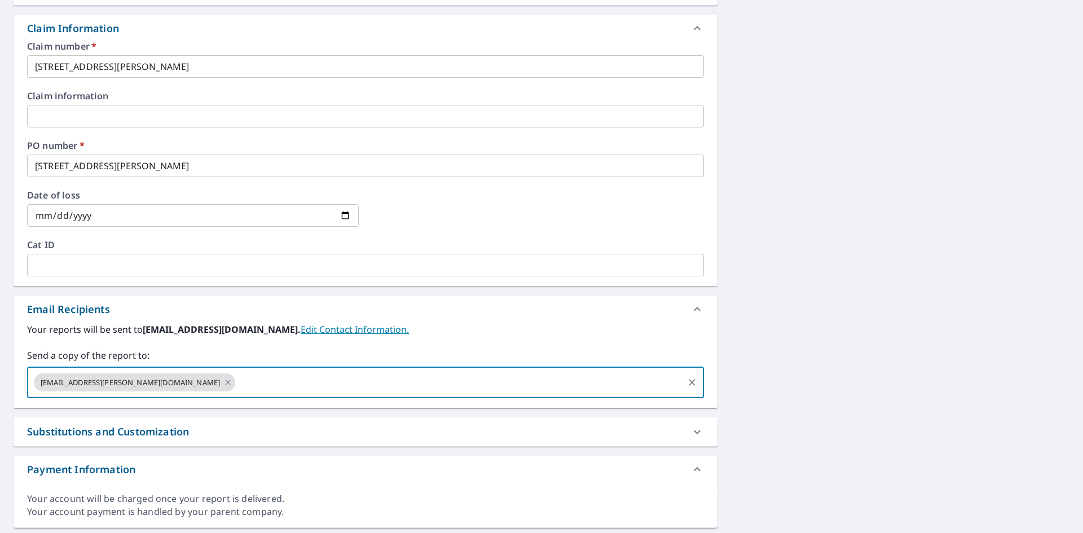
click at [266, 376] on input "text" at bounding box center [459, 382] width 445 height 21
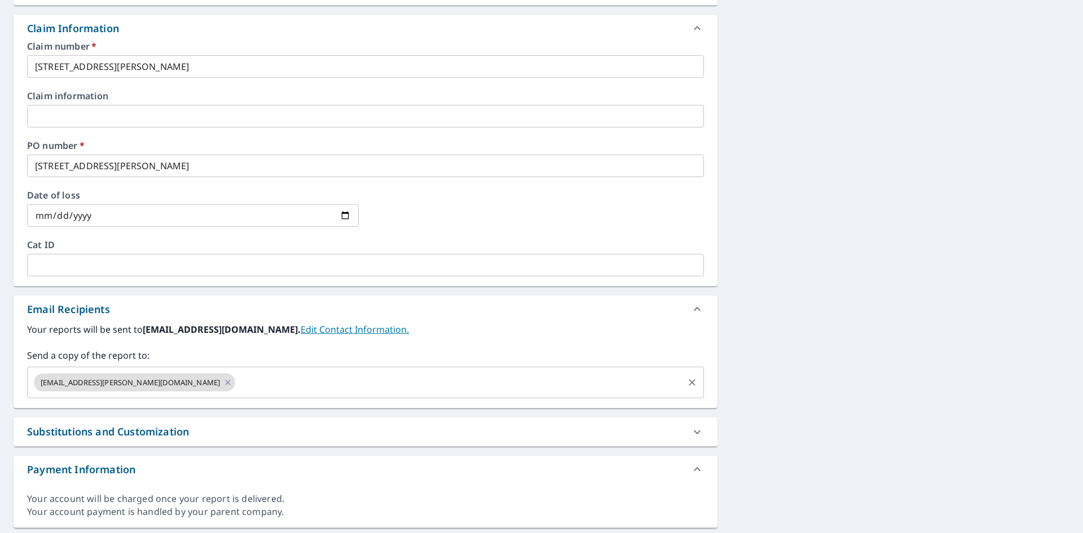
click at [237, 384] on input "text" at bounding box center [459, 382] width 445 height 21
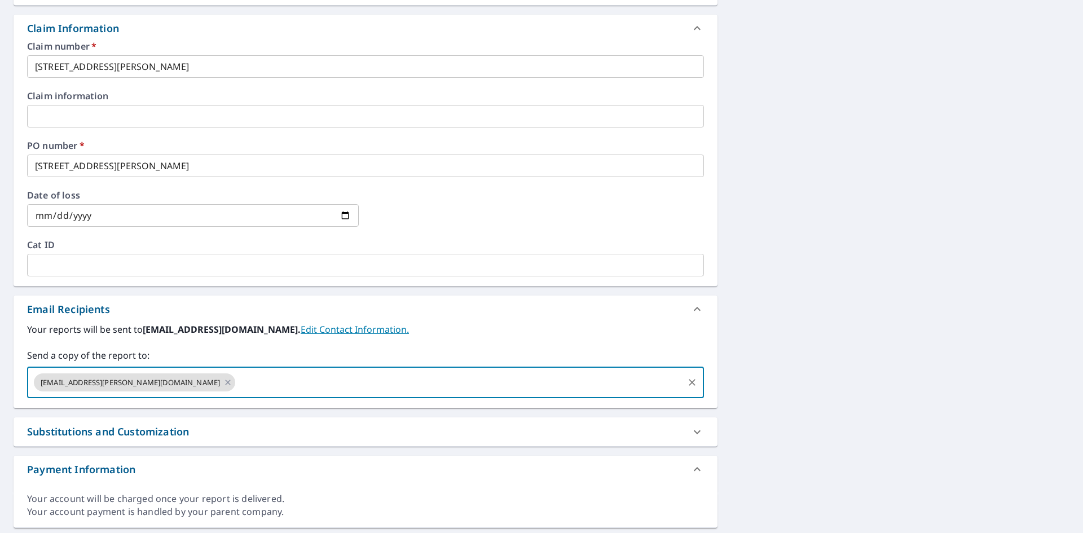
paste input "klarrick@awtroofing.com"
type input "klarrick@awtroofing.com"
checkbox input "true"
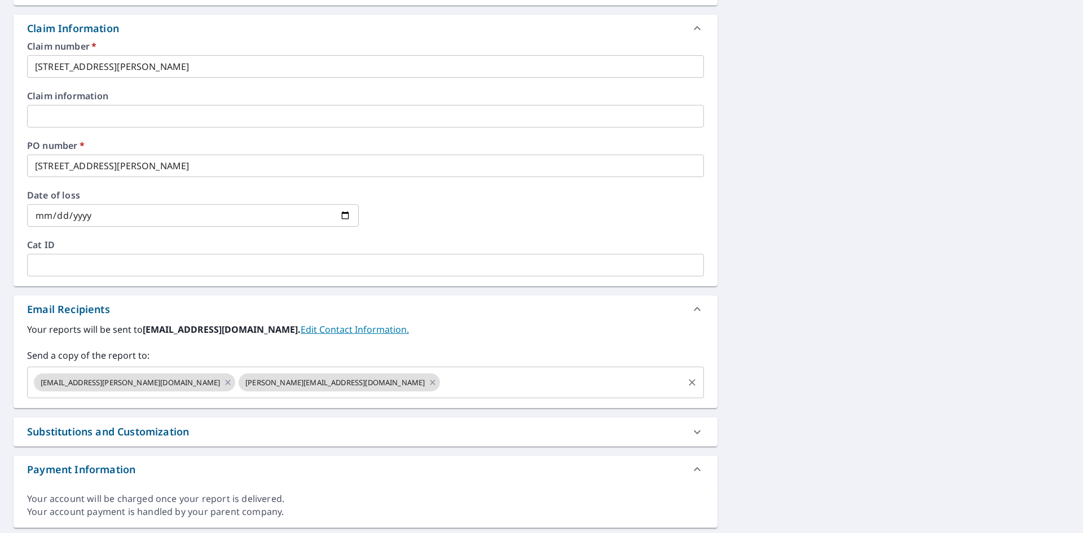
click at [442, 380] on input "text" at bounding box center [562, 382] width 240 height 21
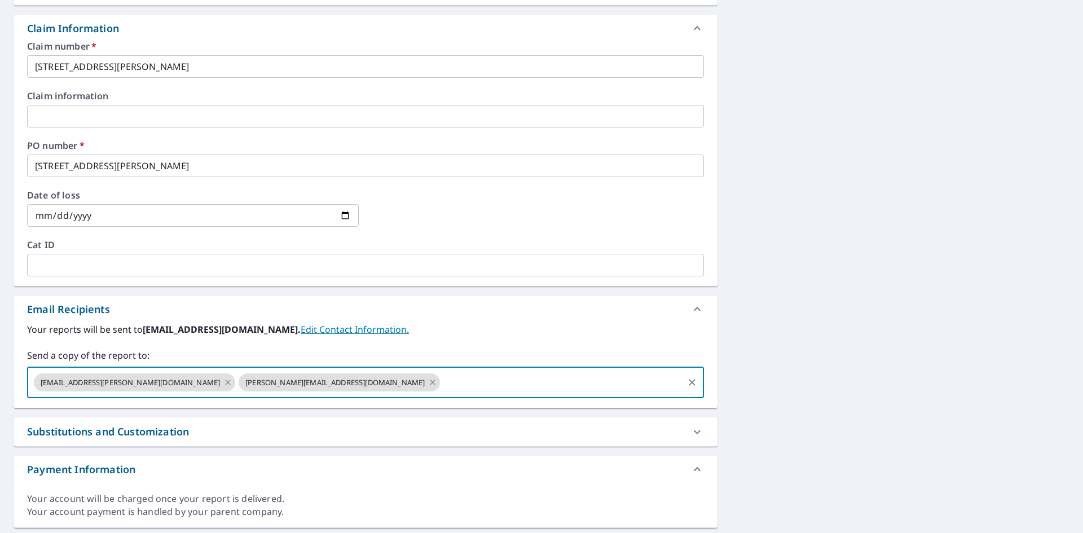
paste input "David.Cox@srsbuildingproducts.com"
type input "David.Cox@srsbuildingproducts.com"
checkbox input "true"
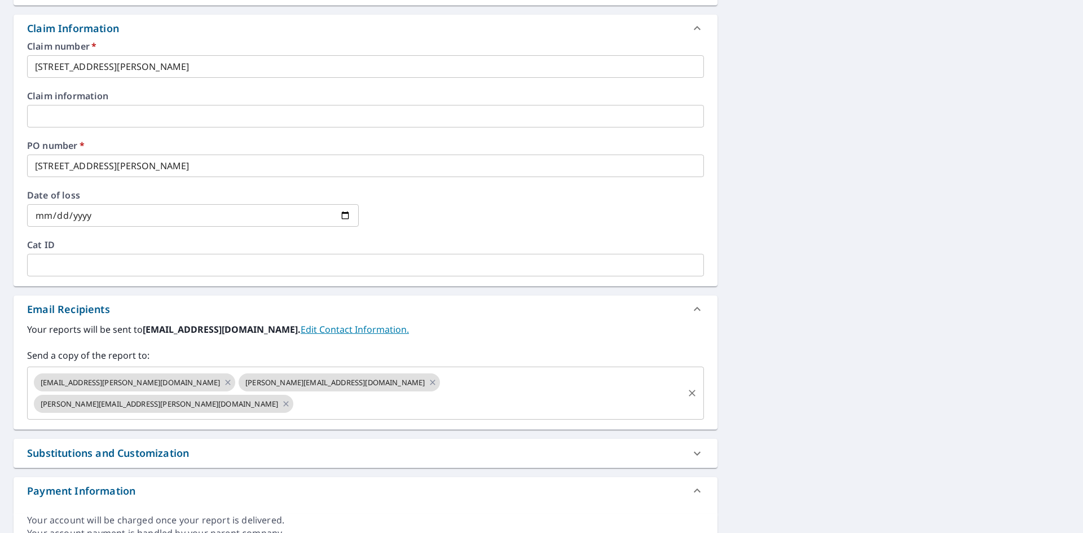
click at [518, 393] on input "text" at bounding box center [488, 403] width 387 height 21
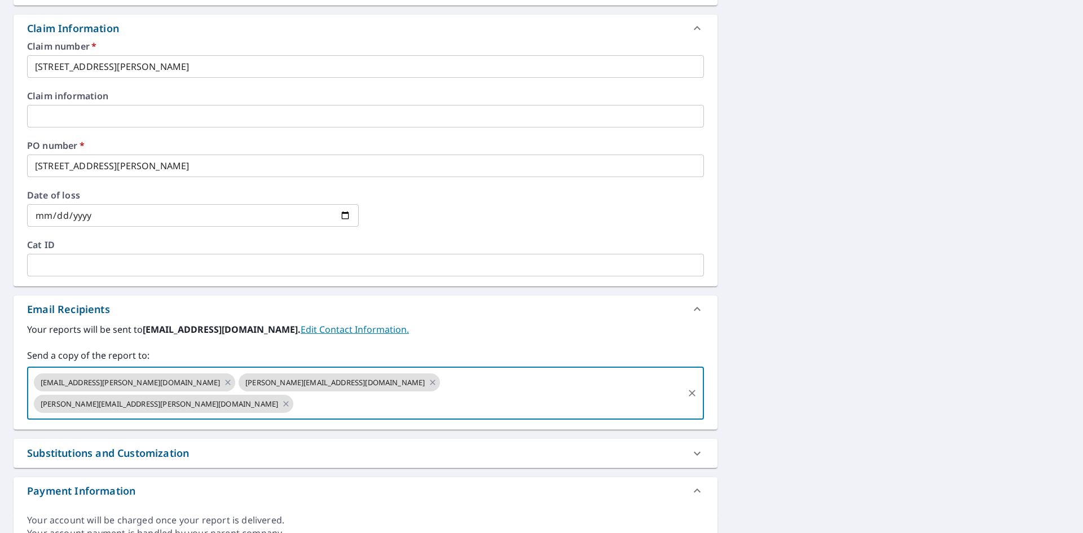
paste input "Kelly.Tatem@srsbuildingproducts.com"
type input "Kelly.Tatem@srsbuildingproducts.com"
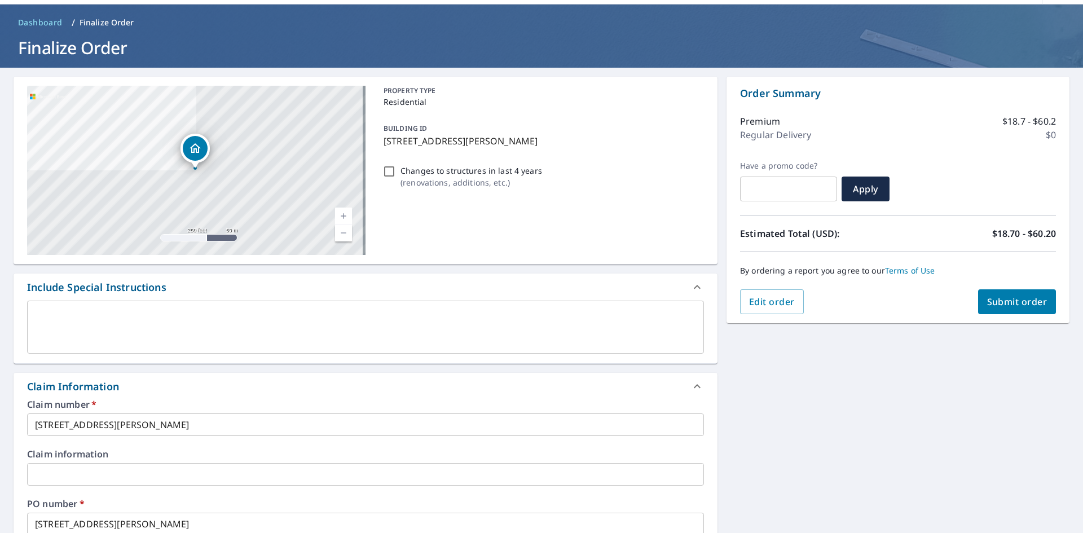
scroll to position [33, 0]
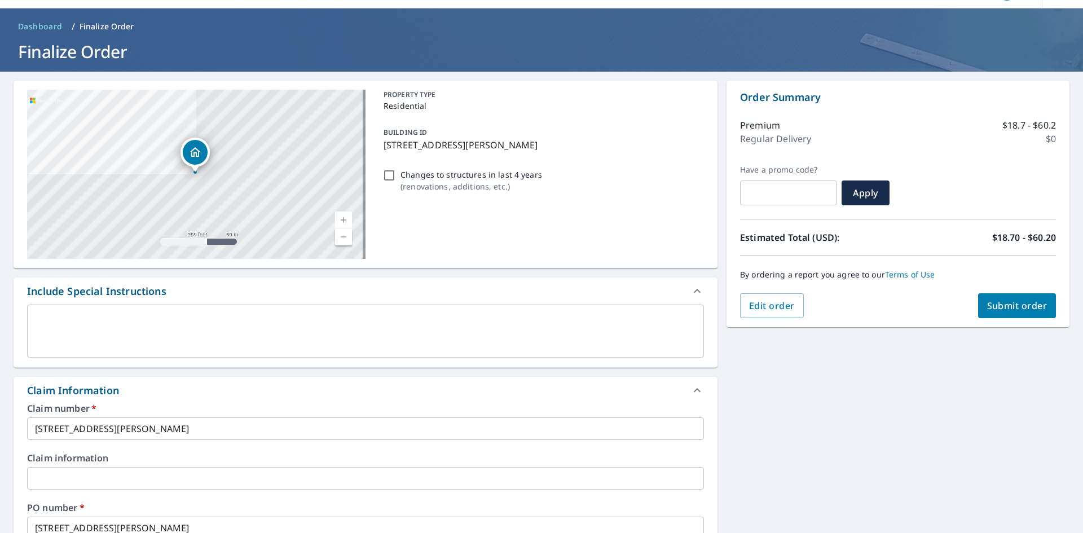
click at [1019, 303] on span "Submit order" at bounding box center [1017, 306] width 60 height 12
checkbox input "true"
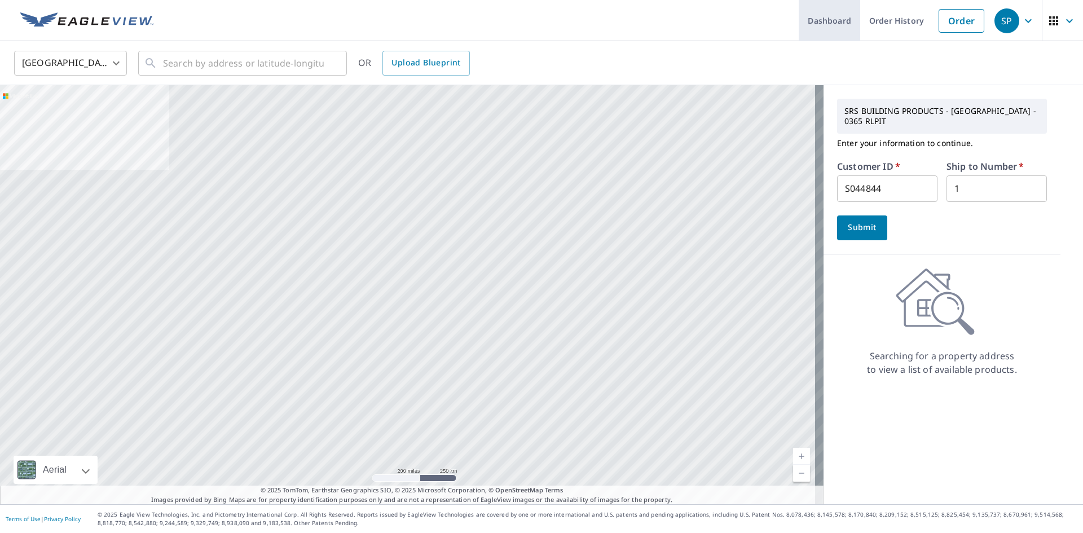
click at [826, 27] on link "Dashboard" at bounding box center [829, 20] width 61 height 41
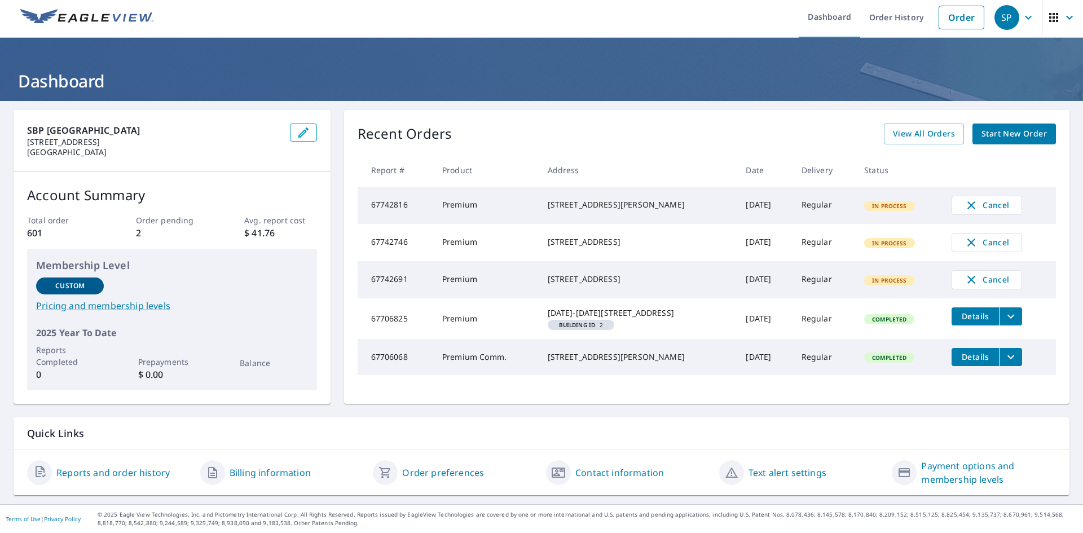
scroll to position [14, 0]
click at [914, 127] on span "View All Orders" at bounding box center [924, 134] width 62 height 14
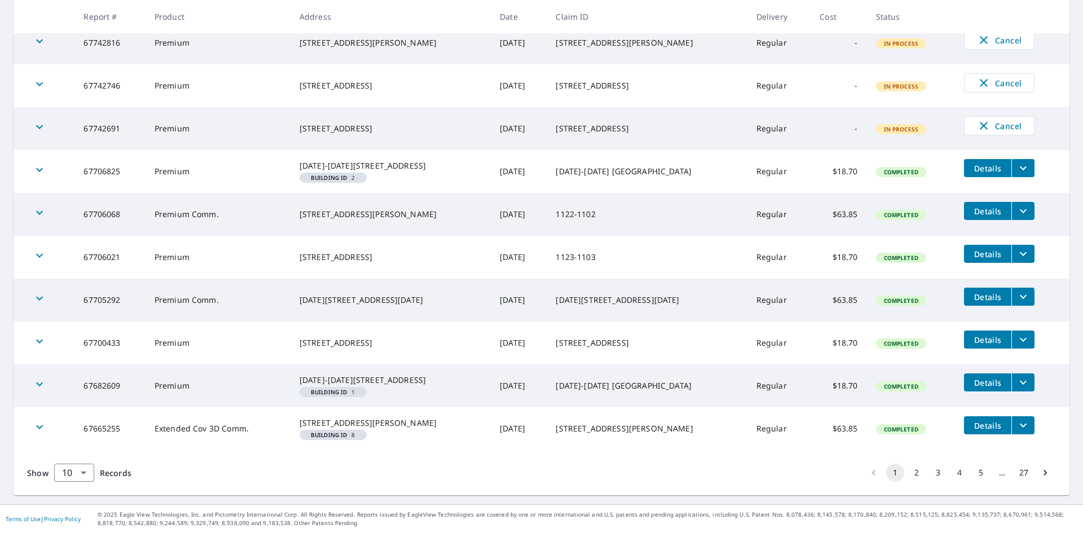
scroll to position [256, 0]
